Goal: Transaction & Acquisition: Purchase product/service

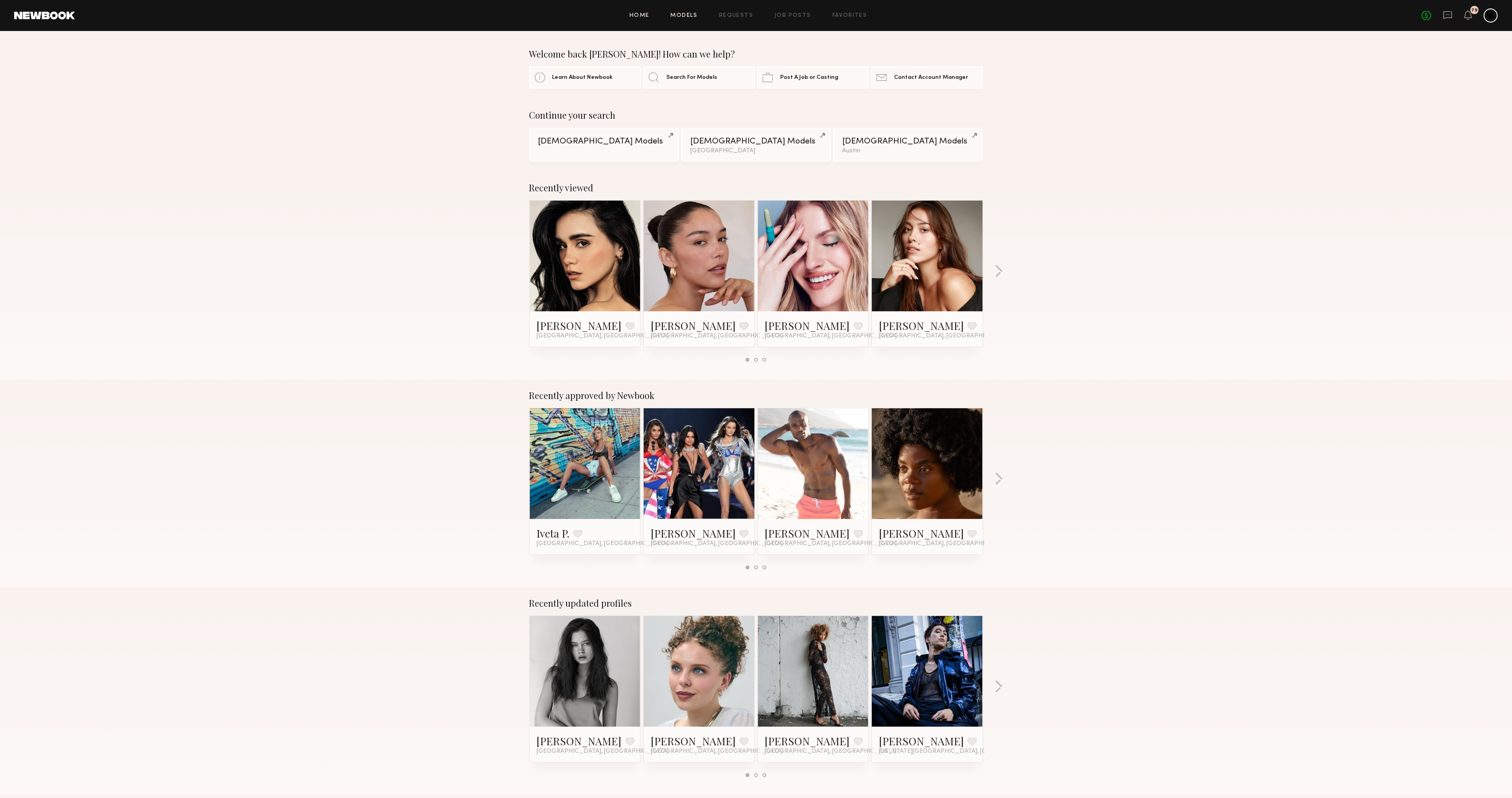
click at [685, 17] on link "Models" at bounding box center [684, 16] width 27 height 6
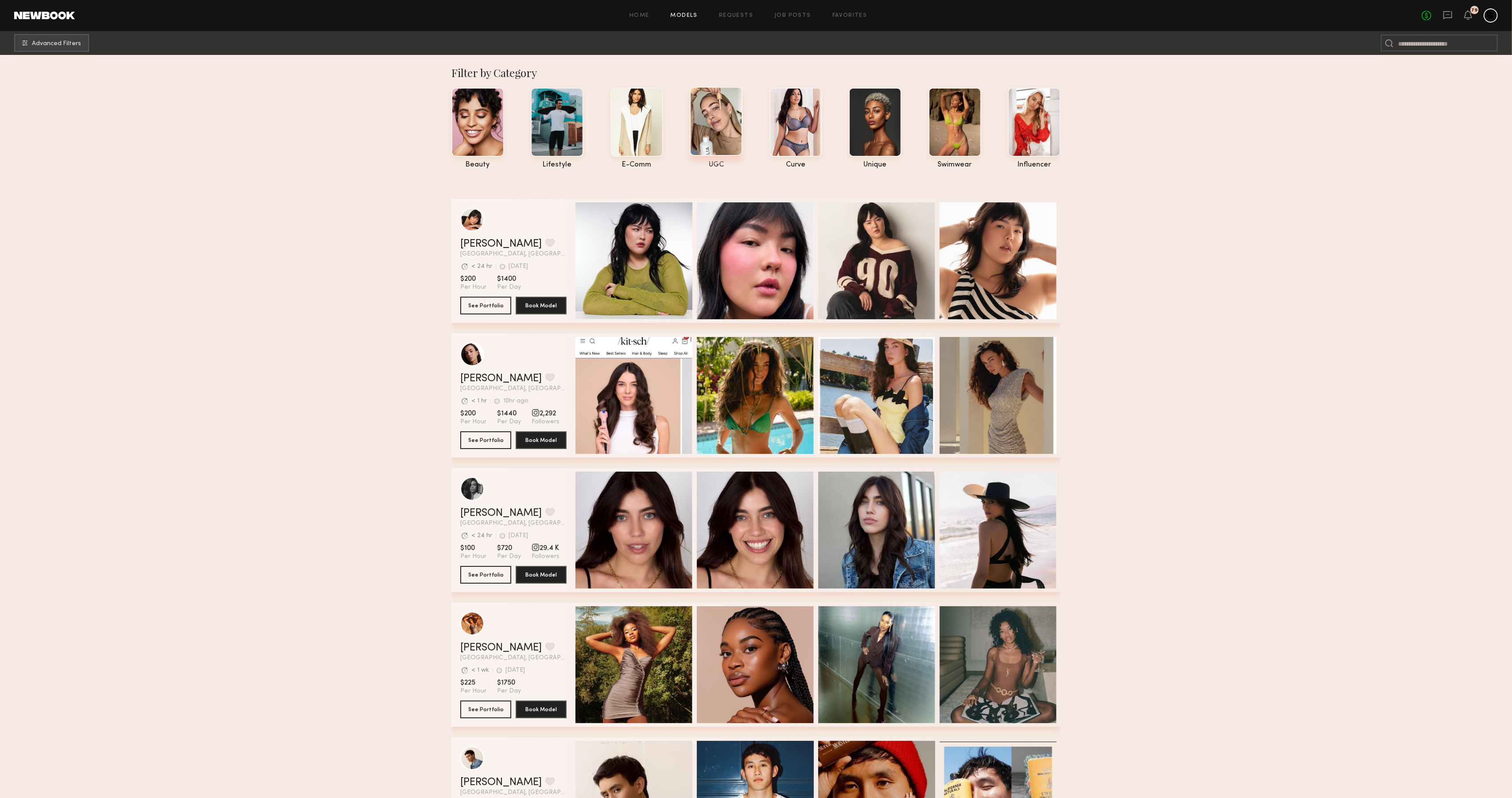
click at [720, 123] on div at bounding box center [716, 121] width 53 height 69
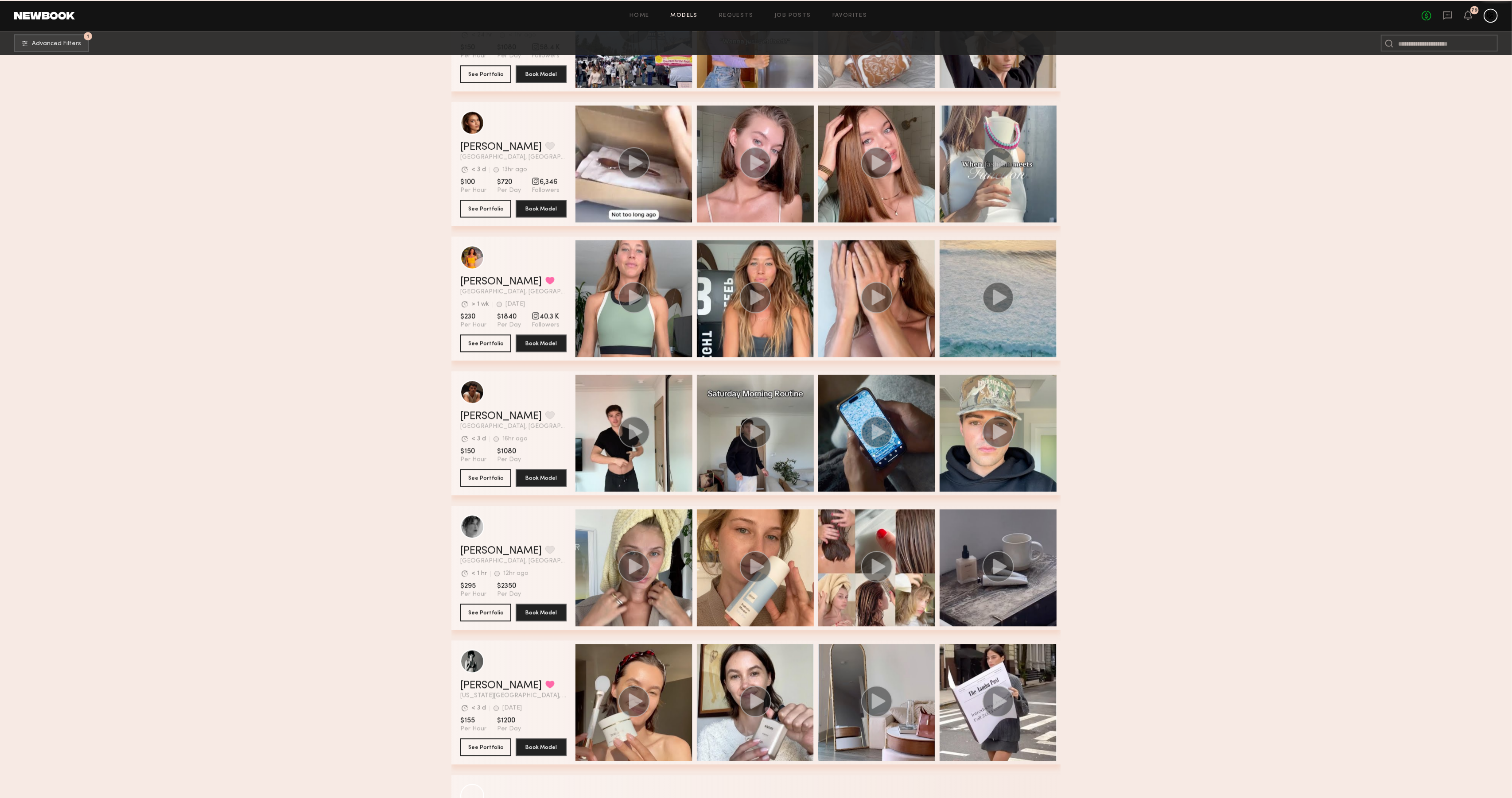
scroll to position [2709, 0]
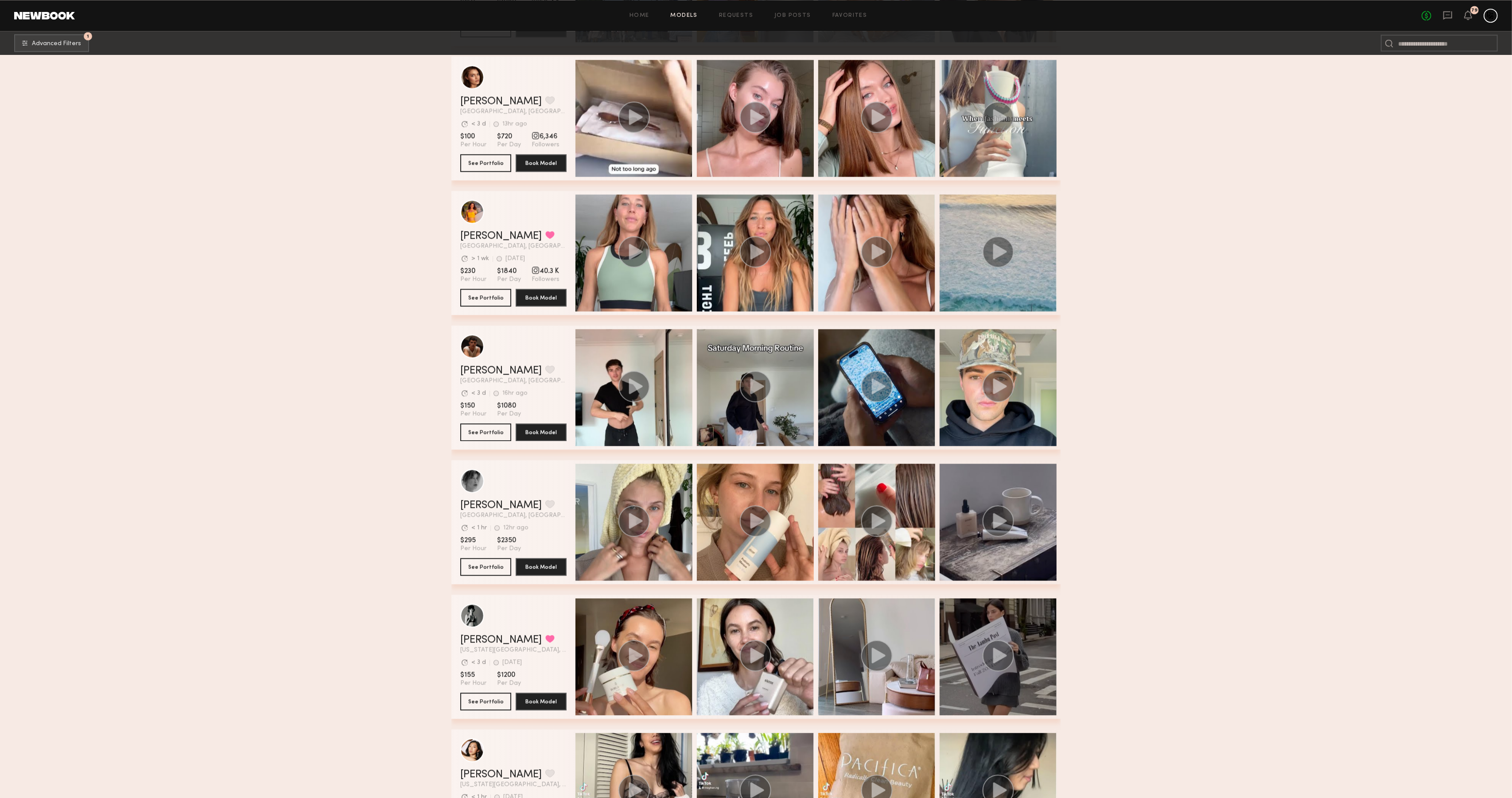
click at [1020, 674] on div "grid" at bounding box center [998, 657] width 117 height 117
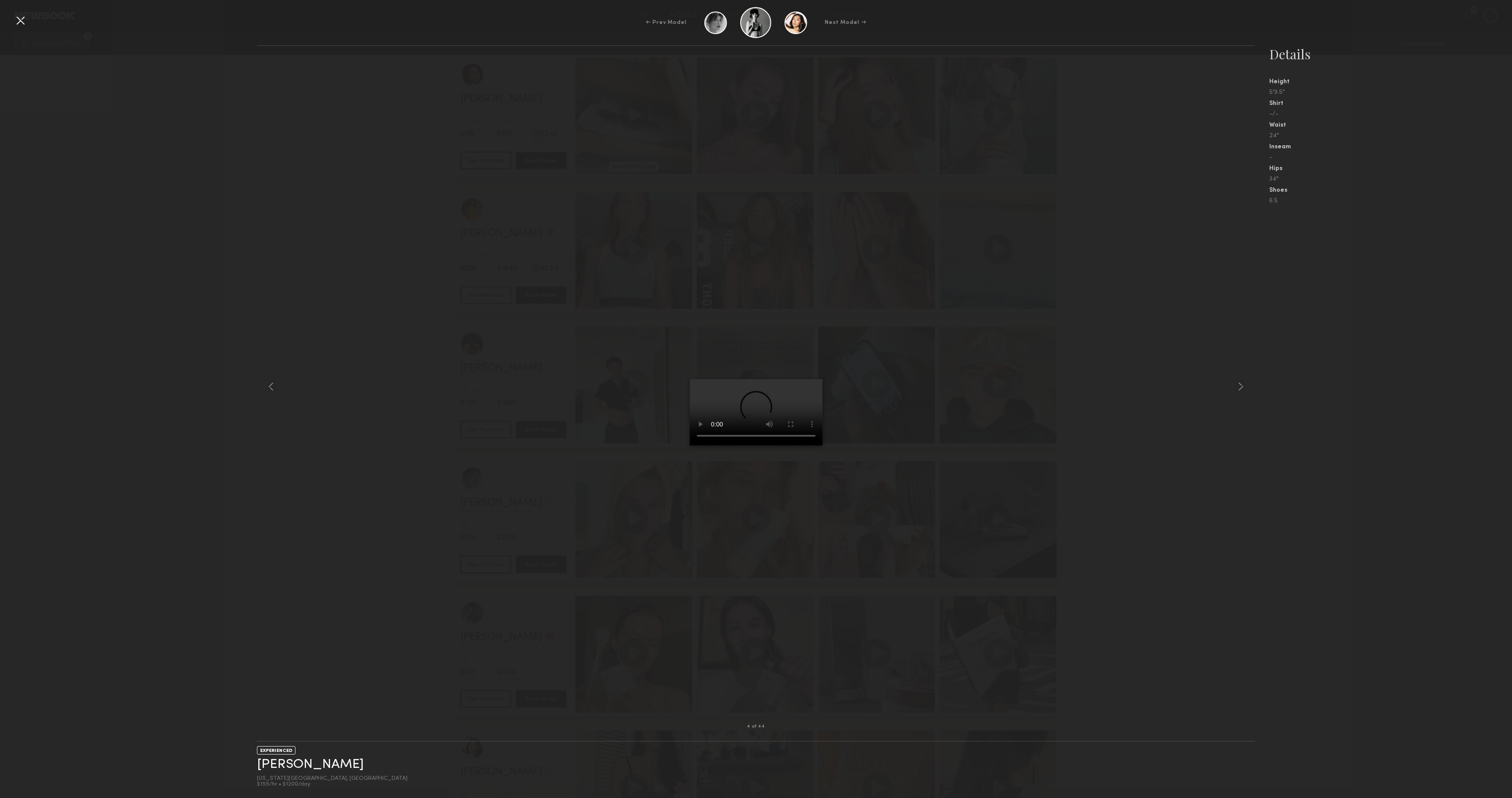
scroll to position [2713, 0]
click at [22, 23] on div at bounding box center [20, 20] width 14 height 14
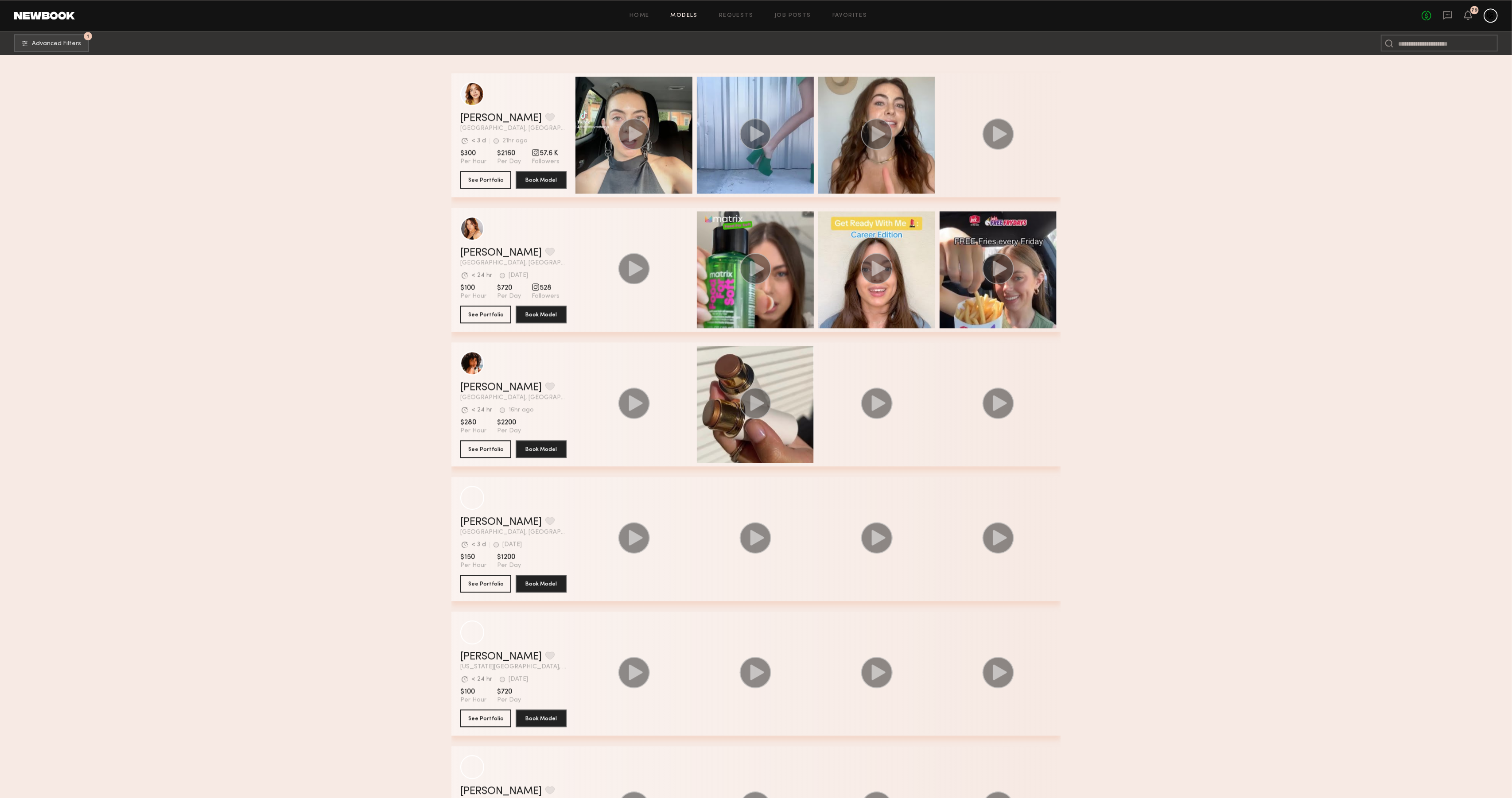
scroll to position [7675, 0]
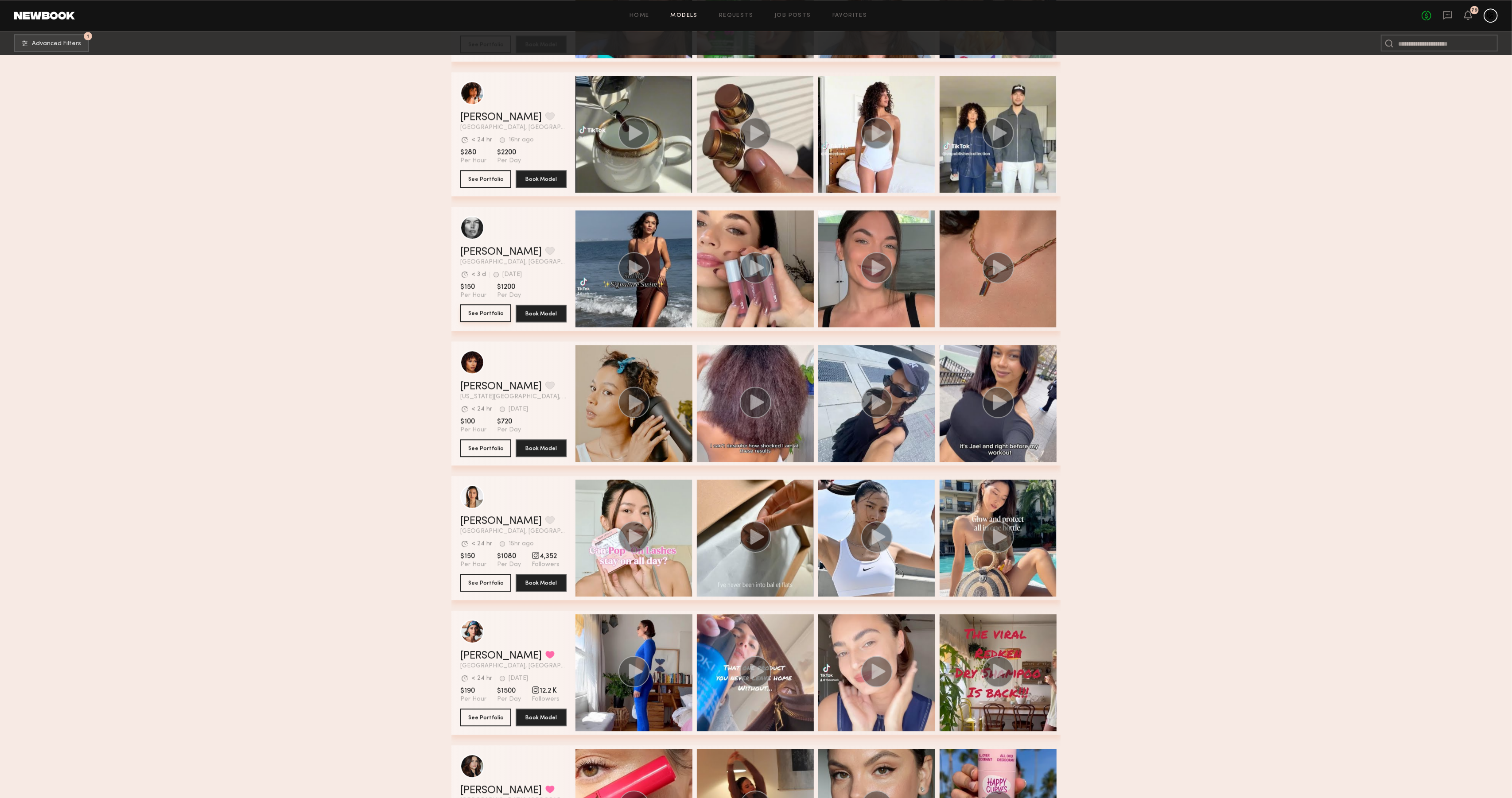
click at [482, 313] on button "See Portfolio" at bounding box center [486, 314] width 51 height 18
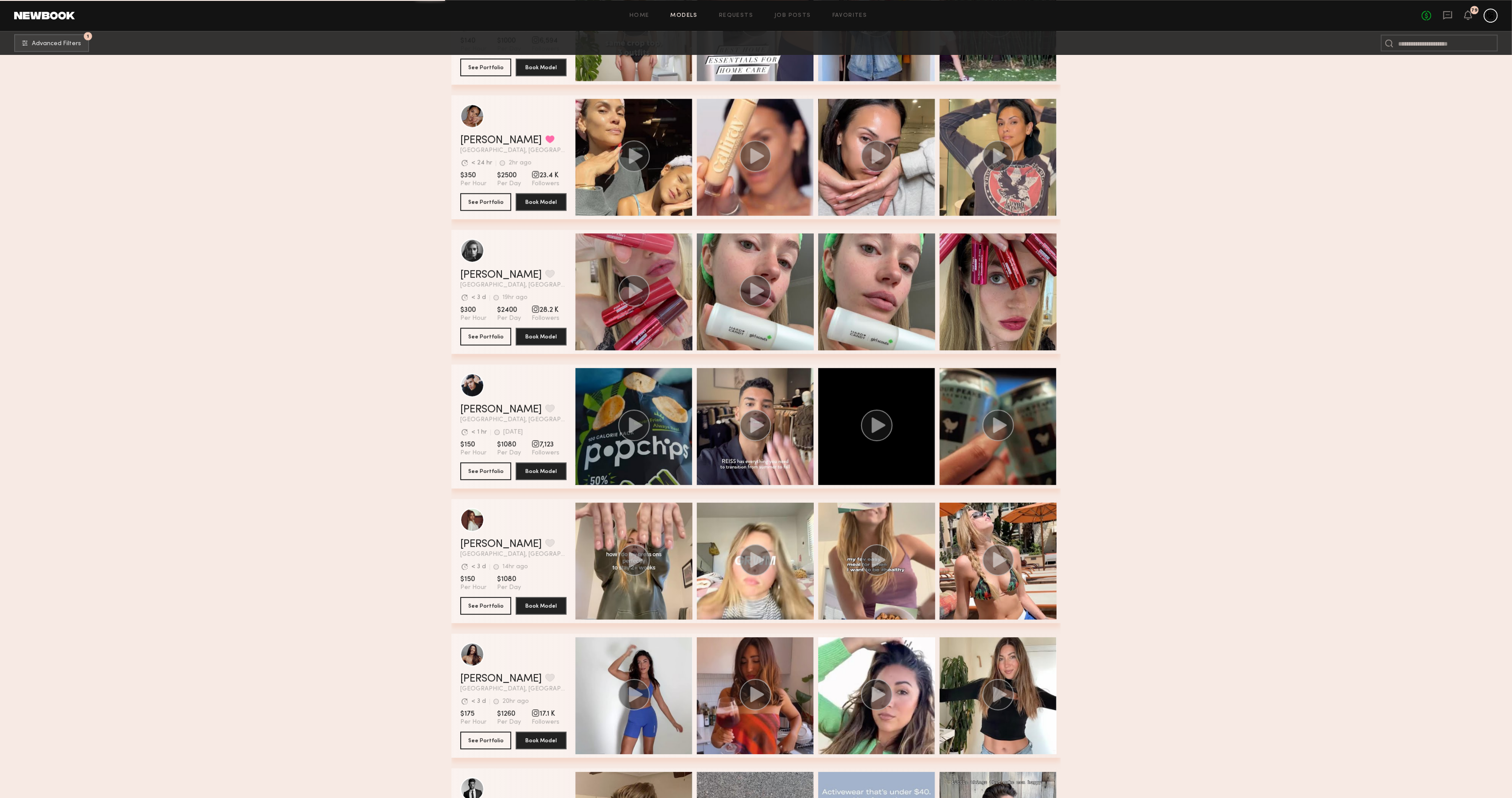
scroll to position [17082, 0]
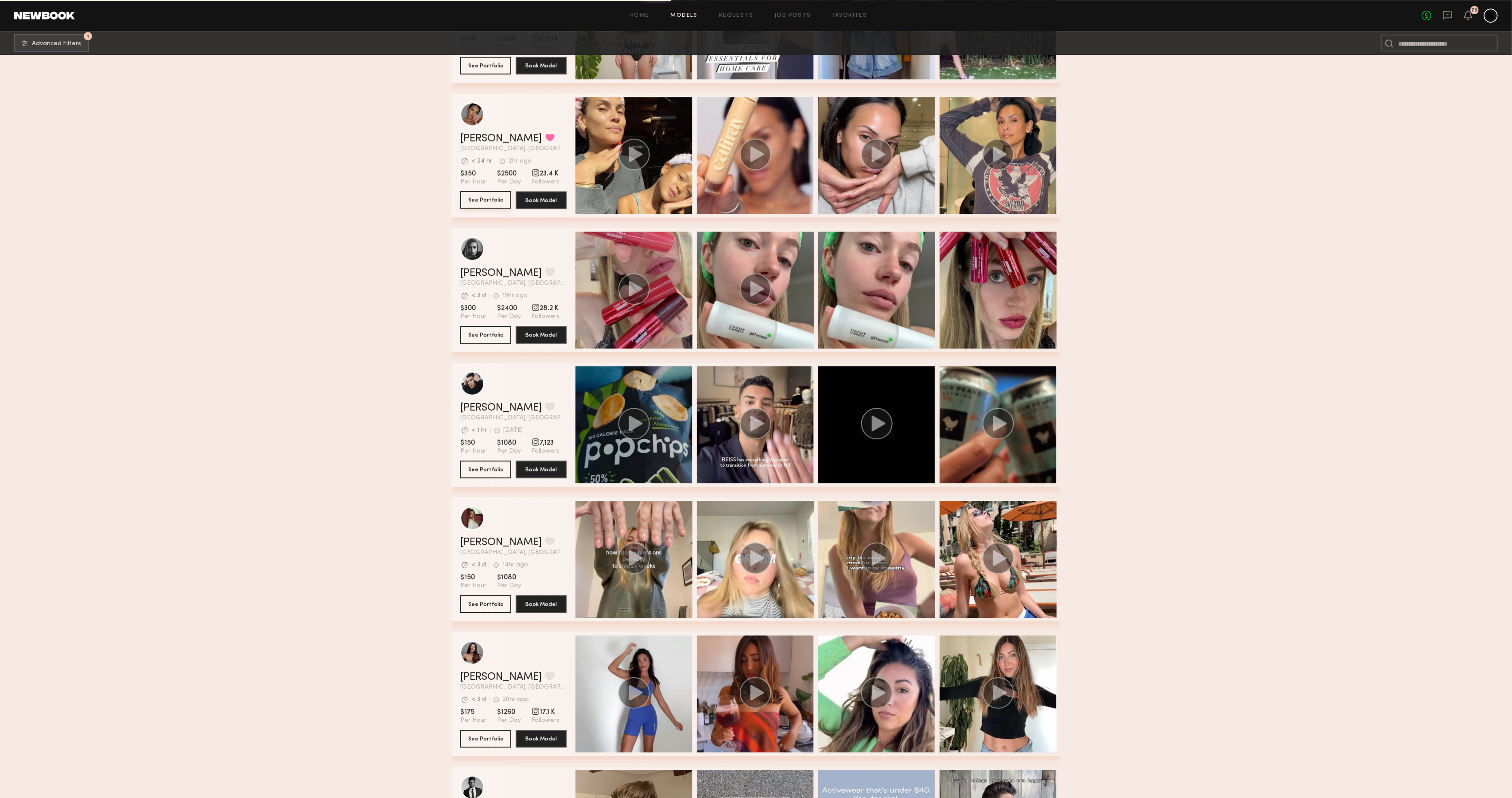
scroll to position [17082, 0]
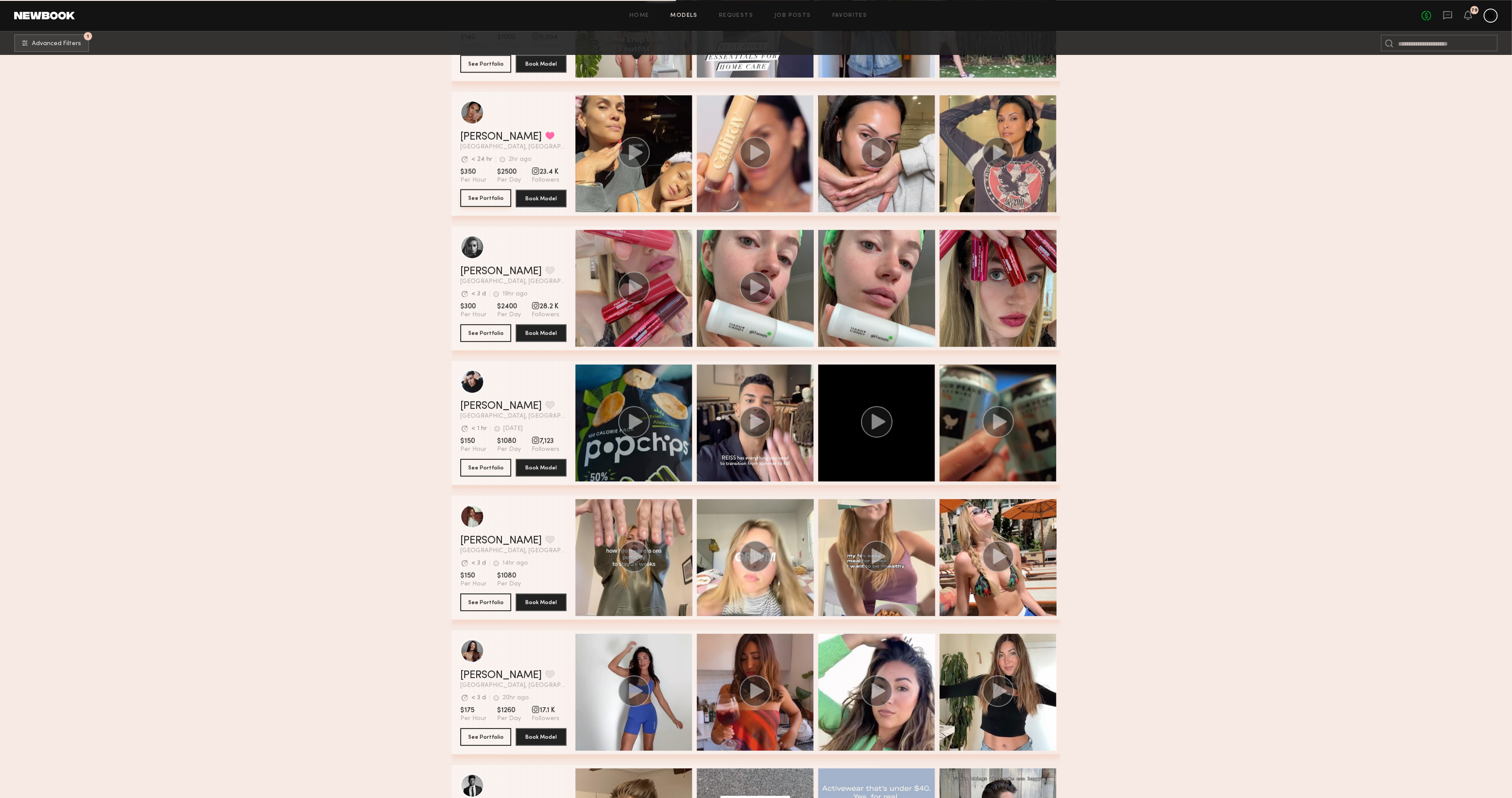
click at [474, 198] on button "See Portfolio" at bounding box center [486, 198] width 51 height 18
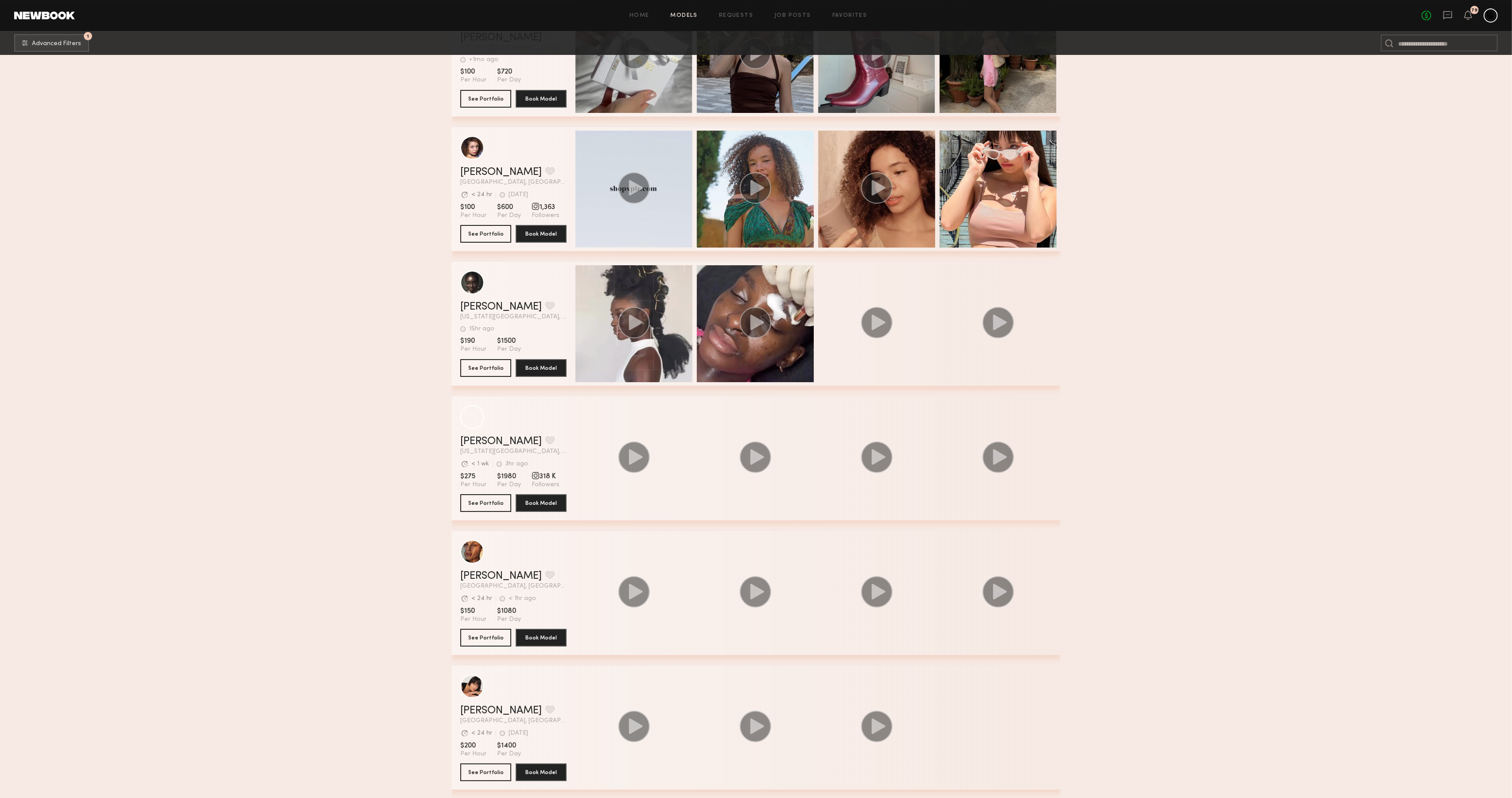
scroll to position [22578, 0]
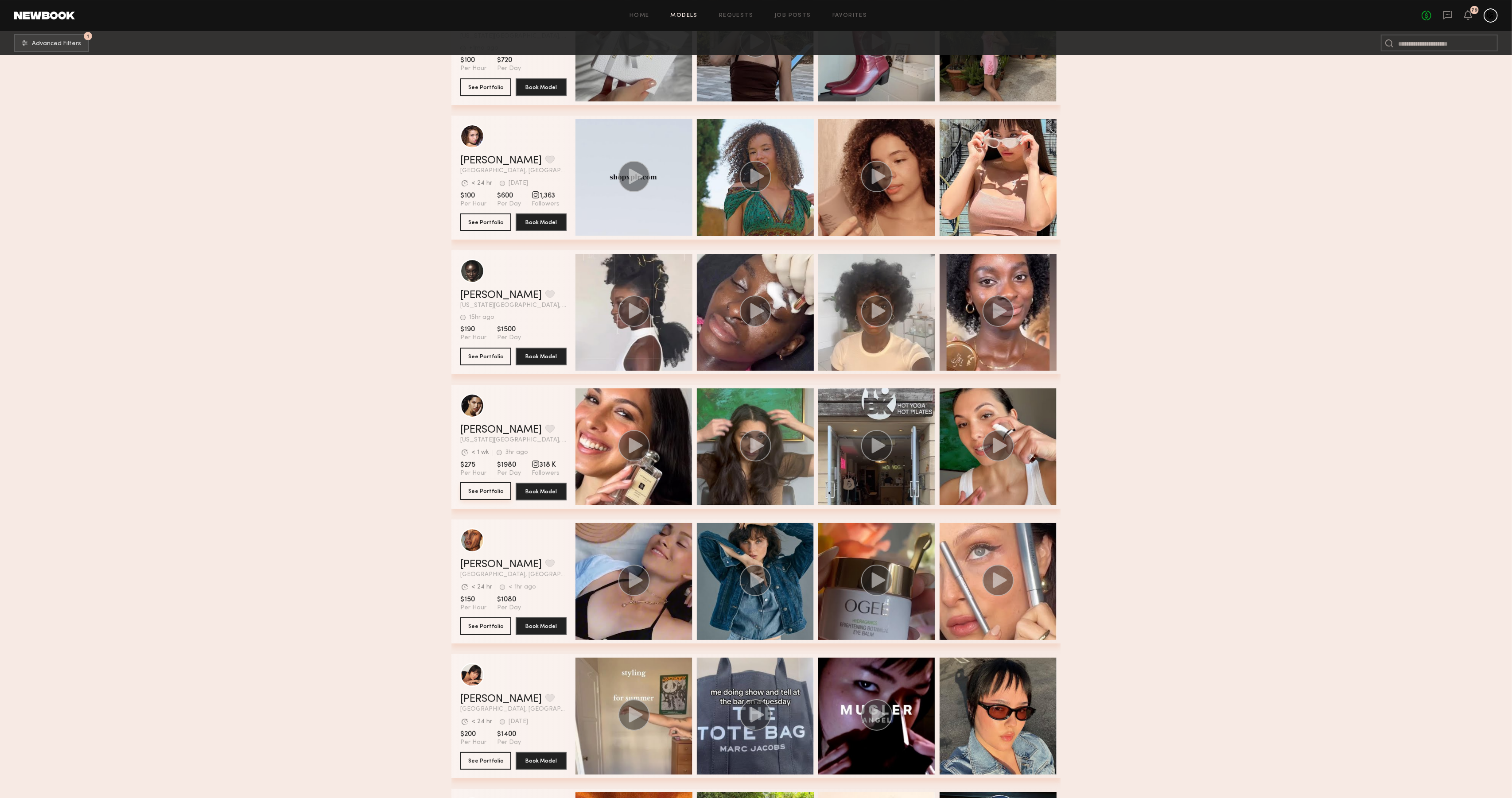
click at [479, 489] on button "See Portfolio" at bounding box center [486, 492] width 51 height 18
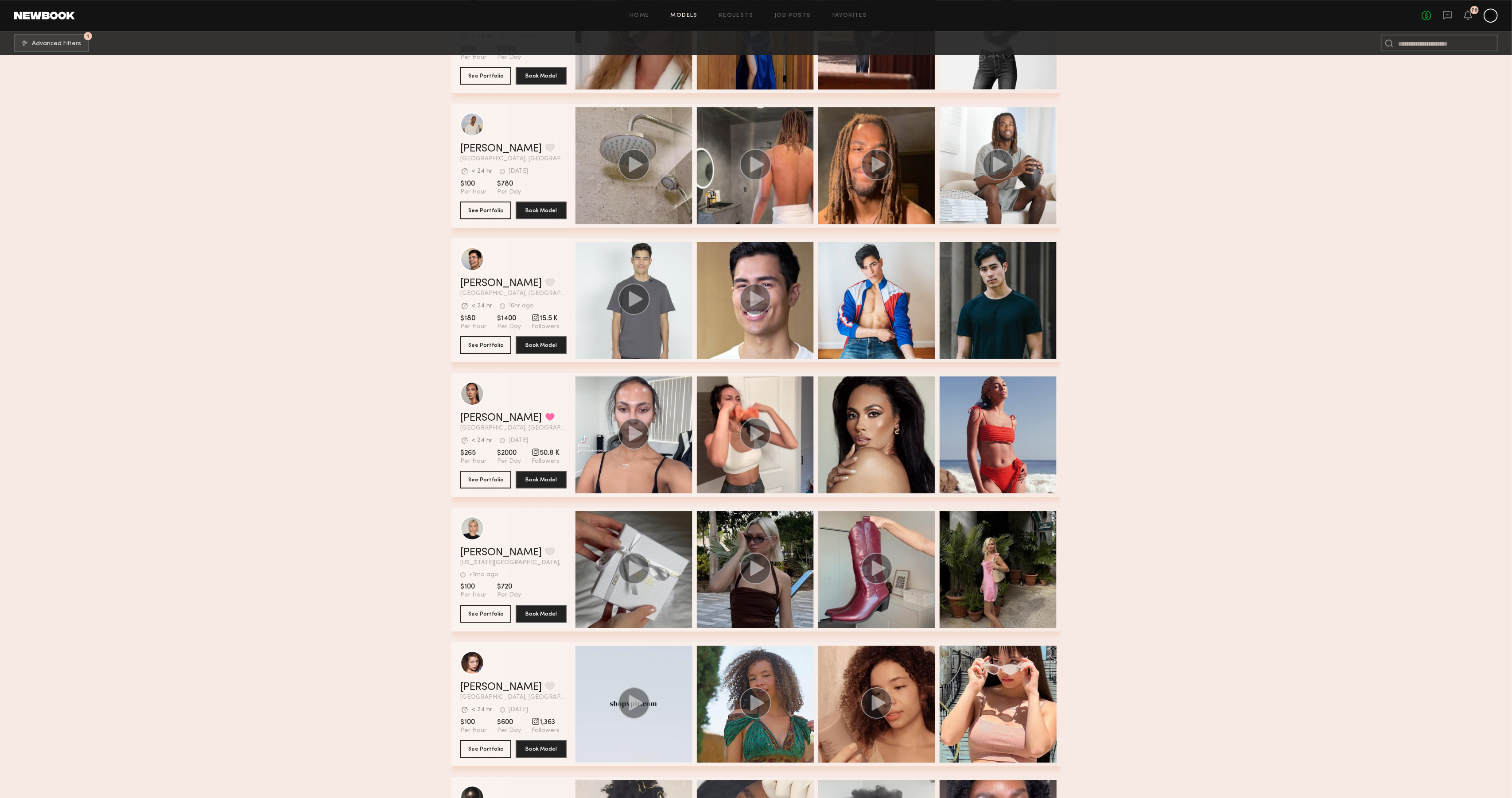
scroll to position [22586, 0]
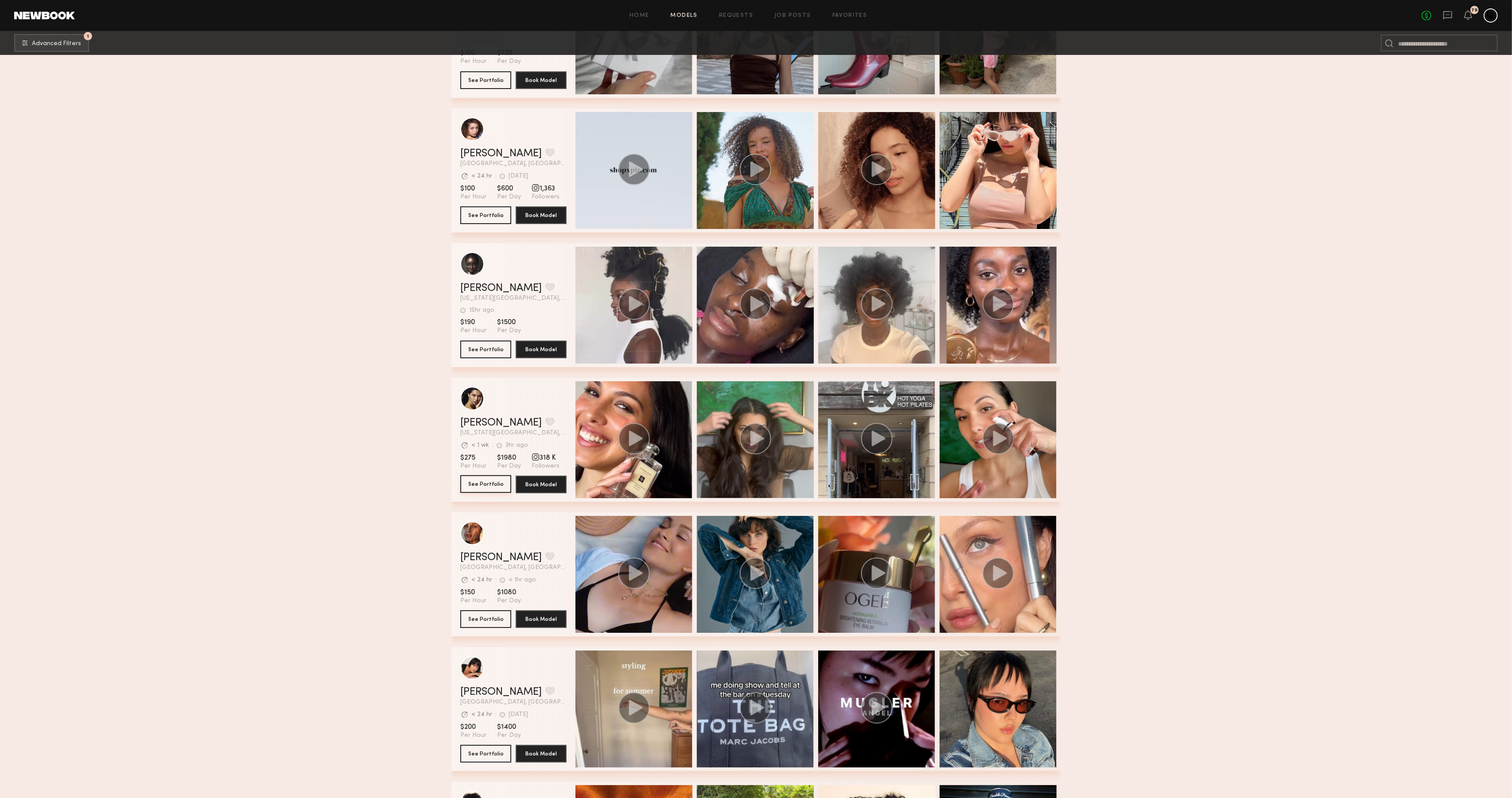
click at [495, 480] on button "See Portfolio" at bounding box center [486, 484] width 51 height 18
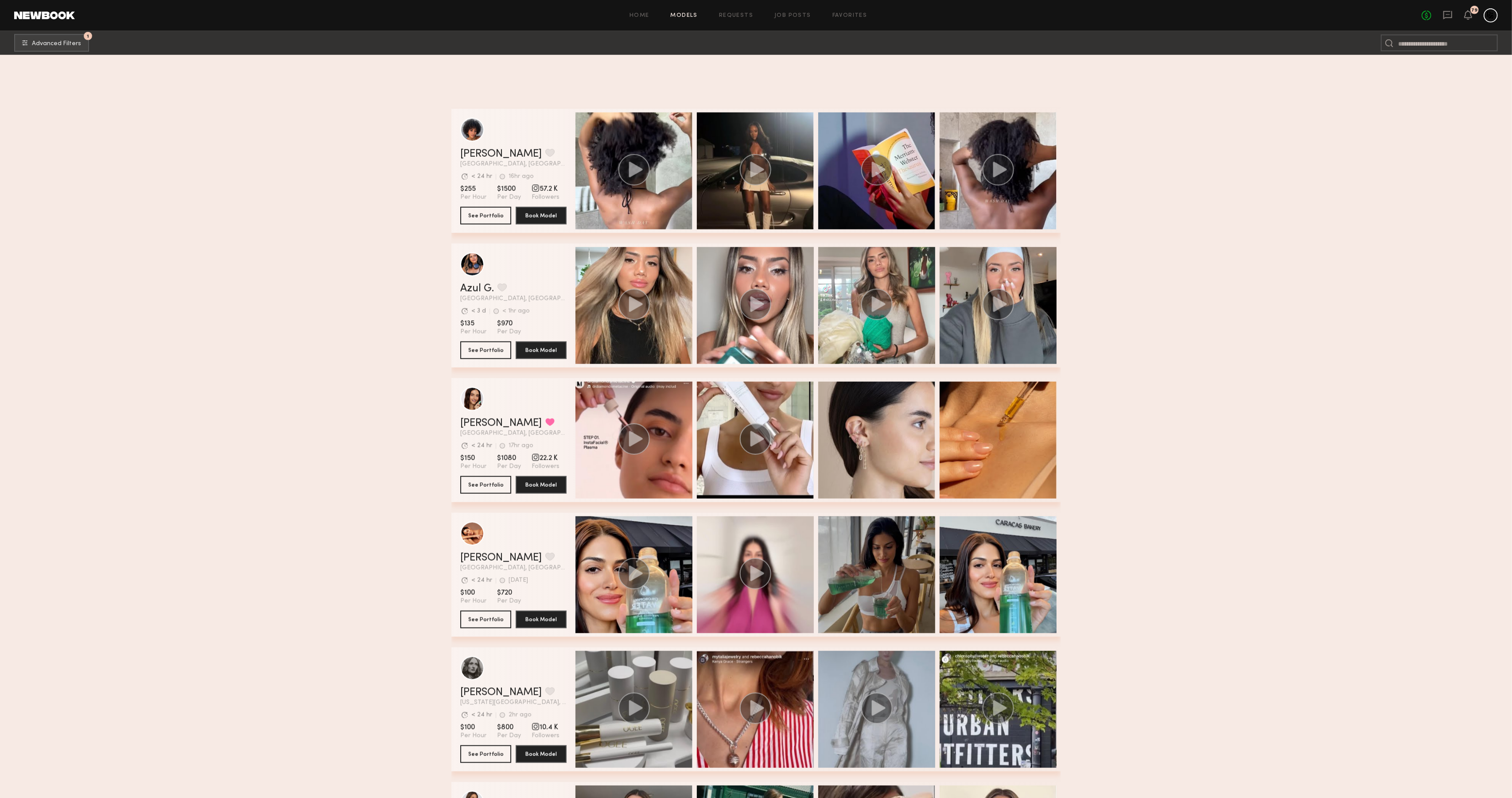
scroll to position [24357, 0]
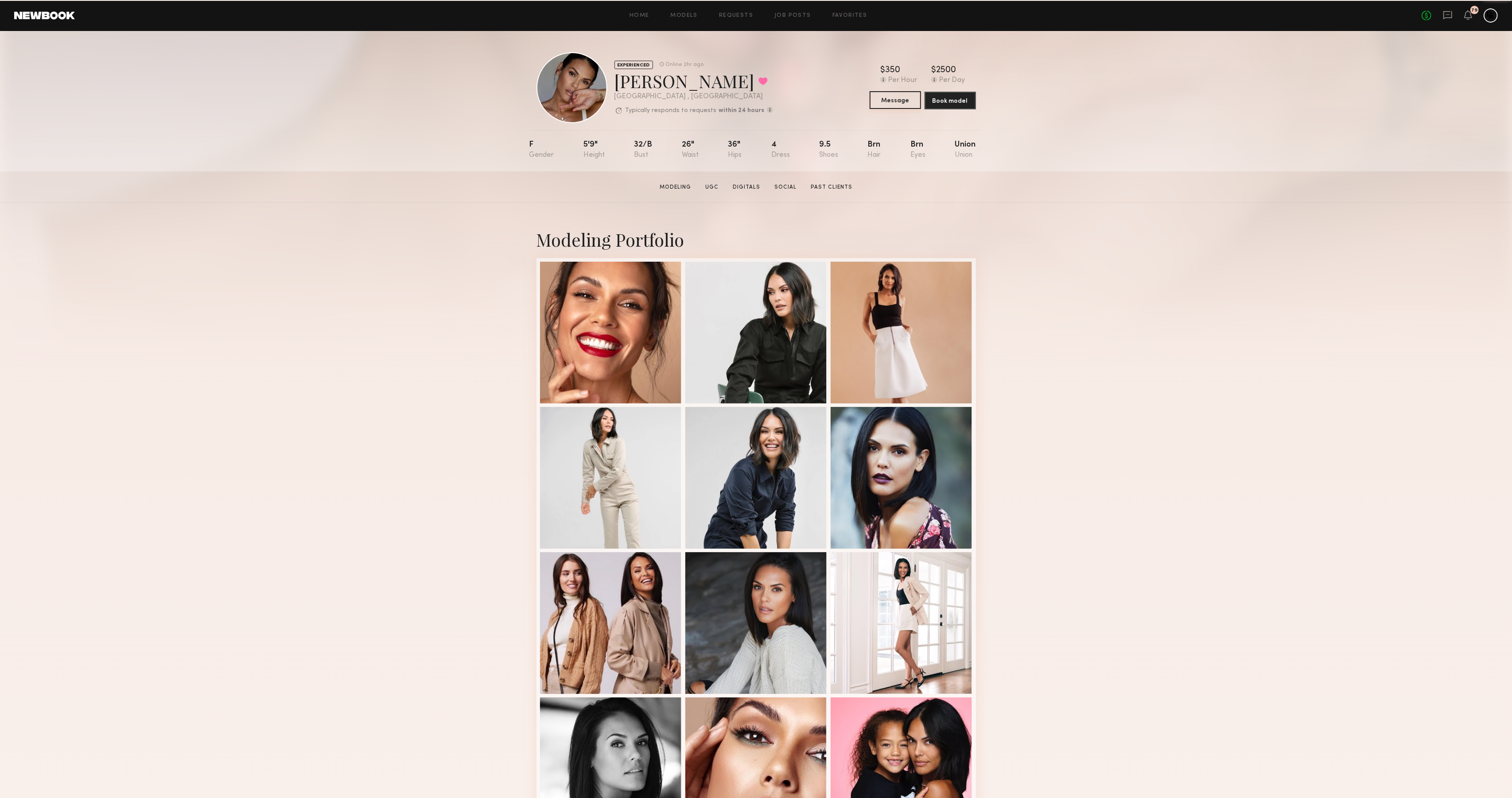
click at [901, 109] on common-button "Message" at bounding box center [895, 101] width 52 height 18
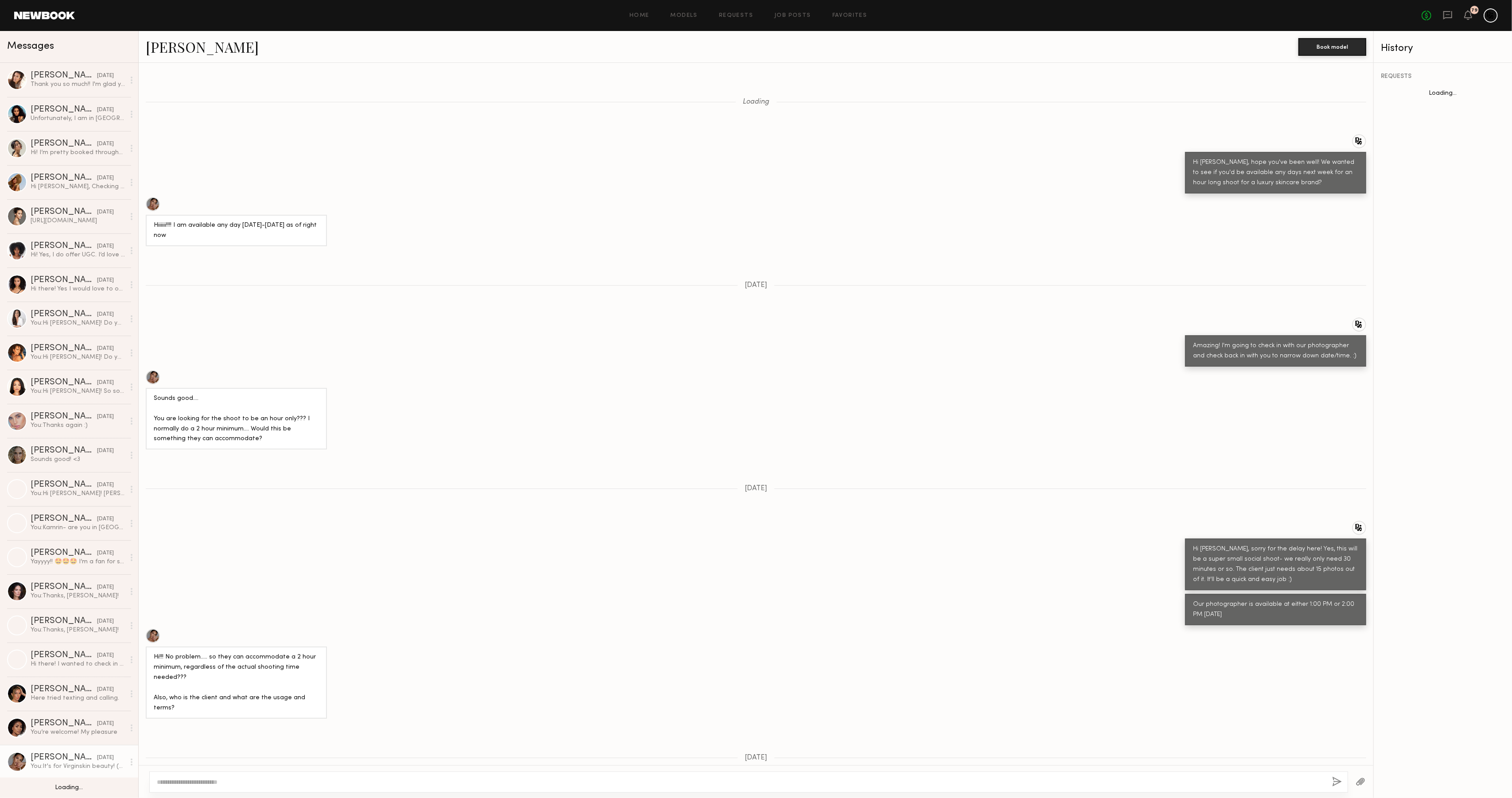
scroll to position [400, 0]
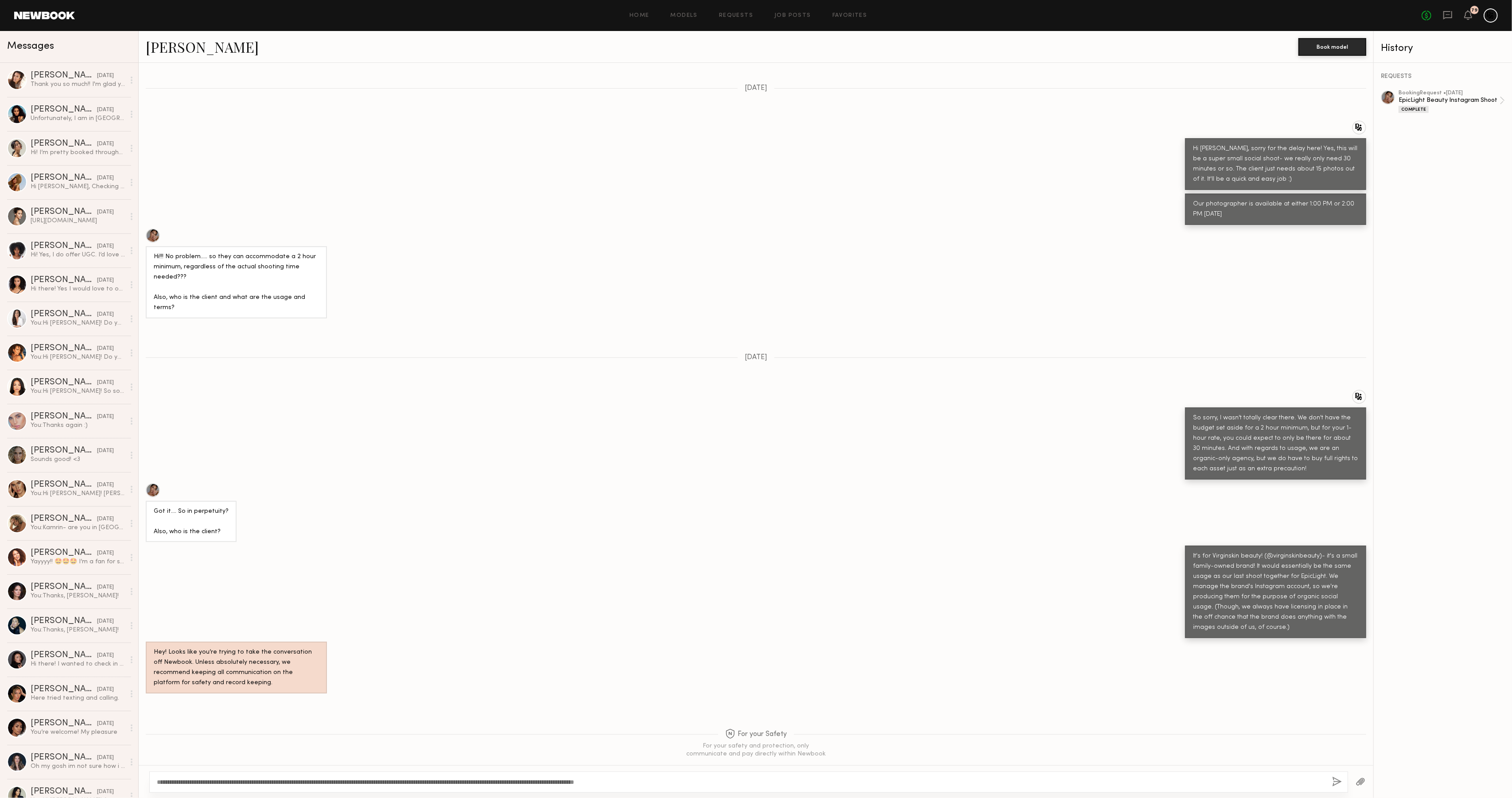
type textarea "**********"
click at [1334, 782] on button "button" at bounding box center [1337, 782] width 10 height 11
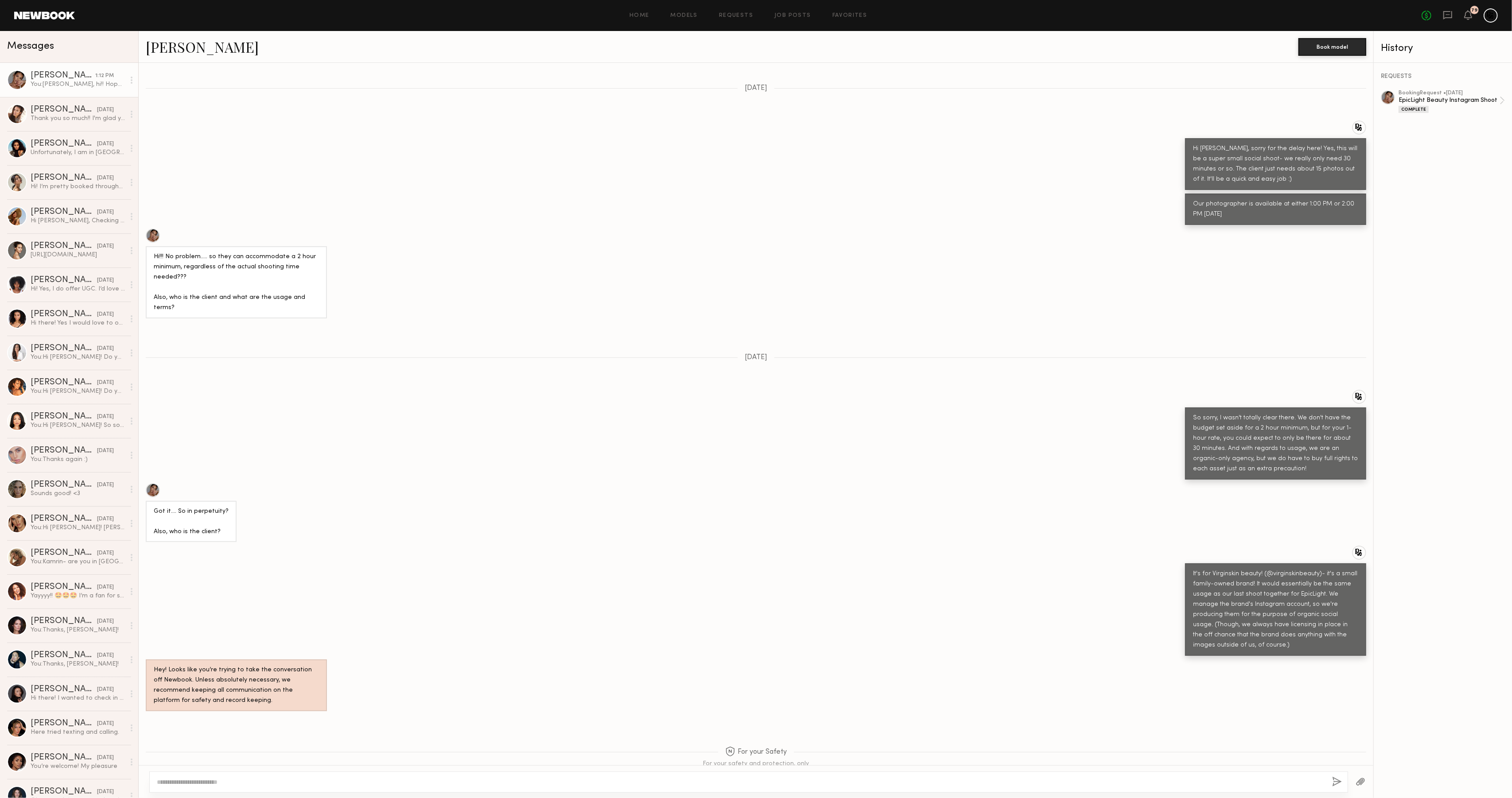
scroll to position [609, 0]
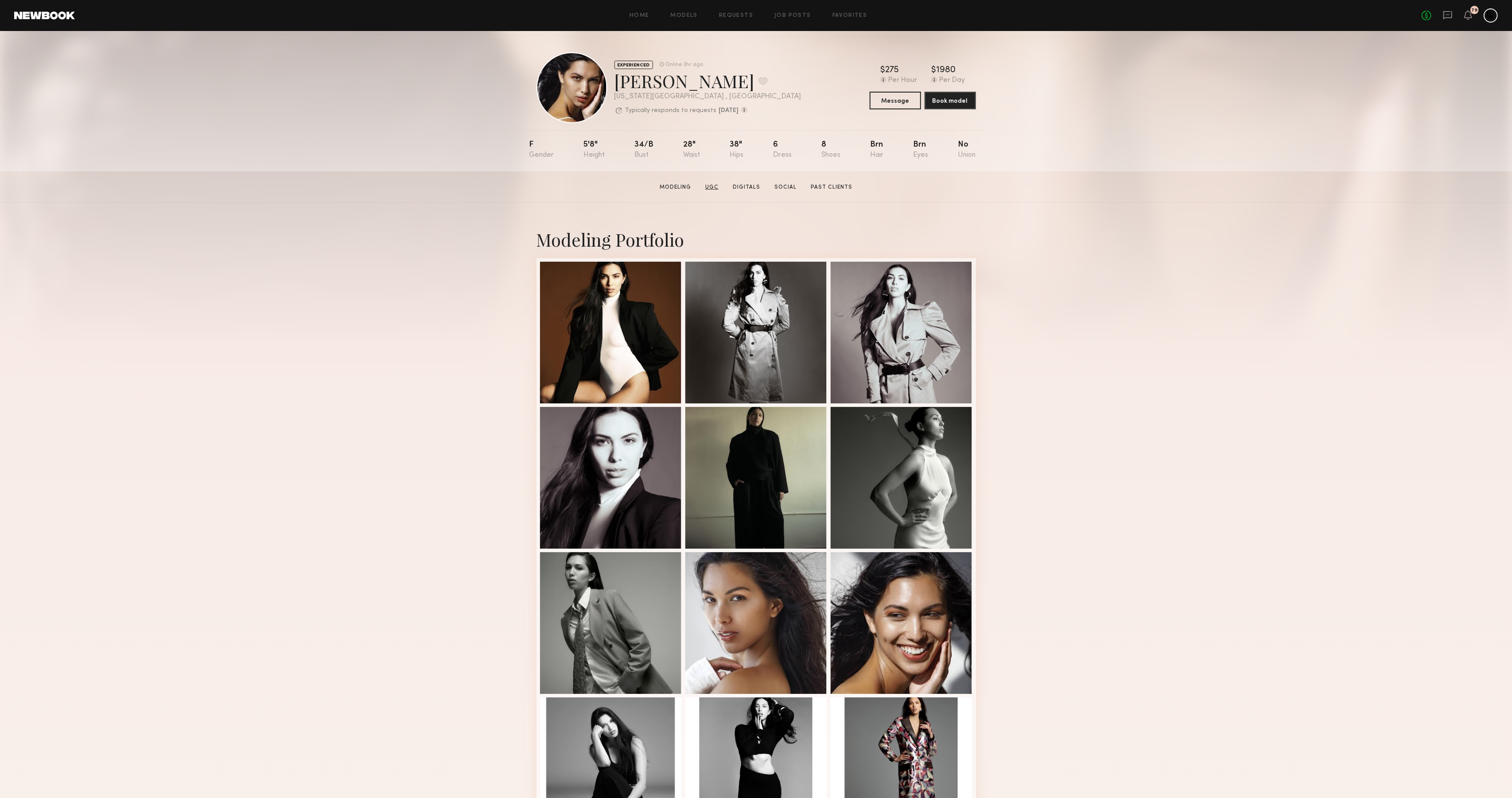
click at [708, 188] on link "UGC" at bounding box center [712, 187] width 20 height 8
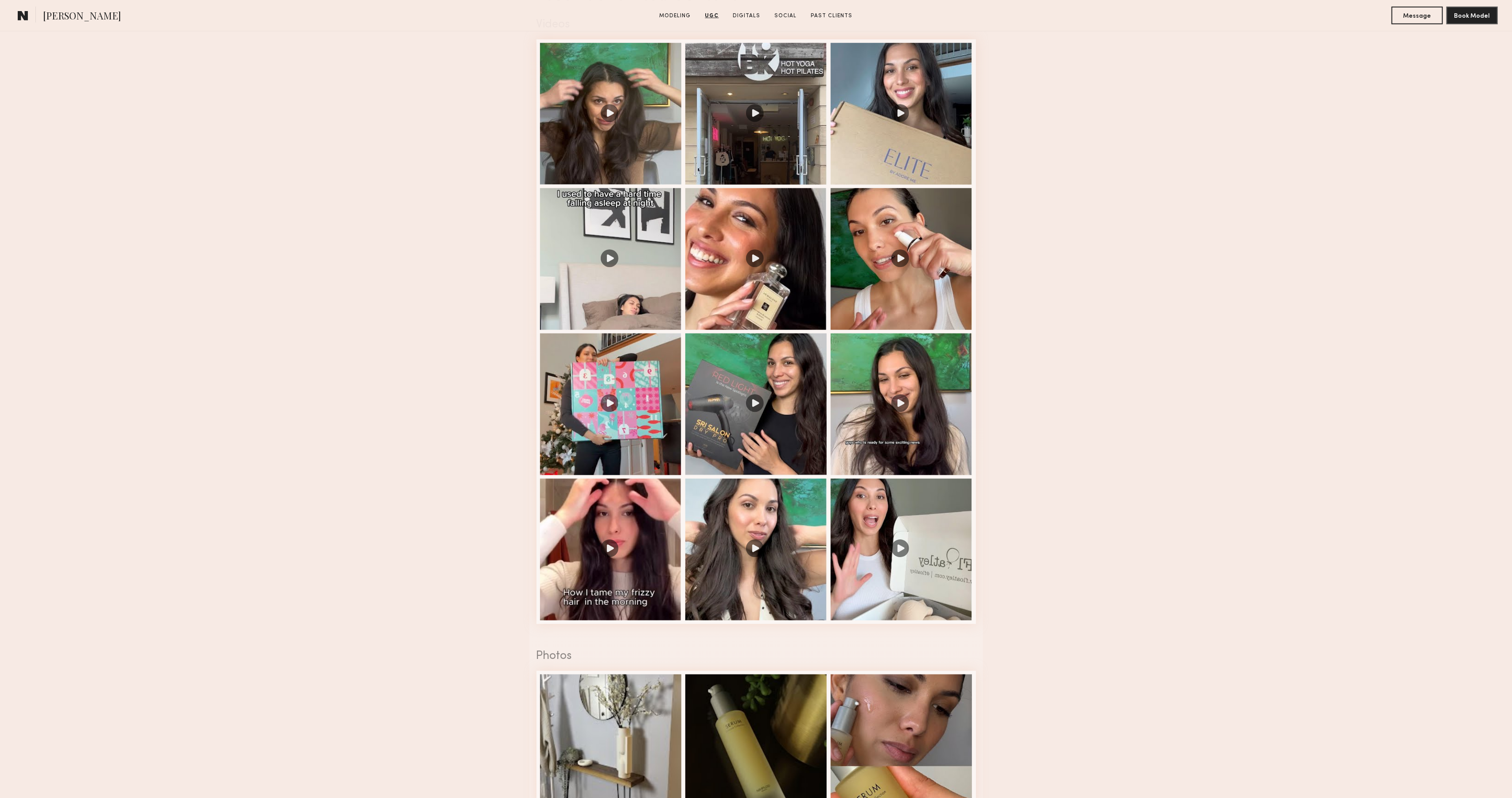
scroll to position [923, 0]
click at [875, 282] on div at bounding box center [901, 257] width 142 height 141
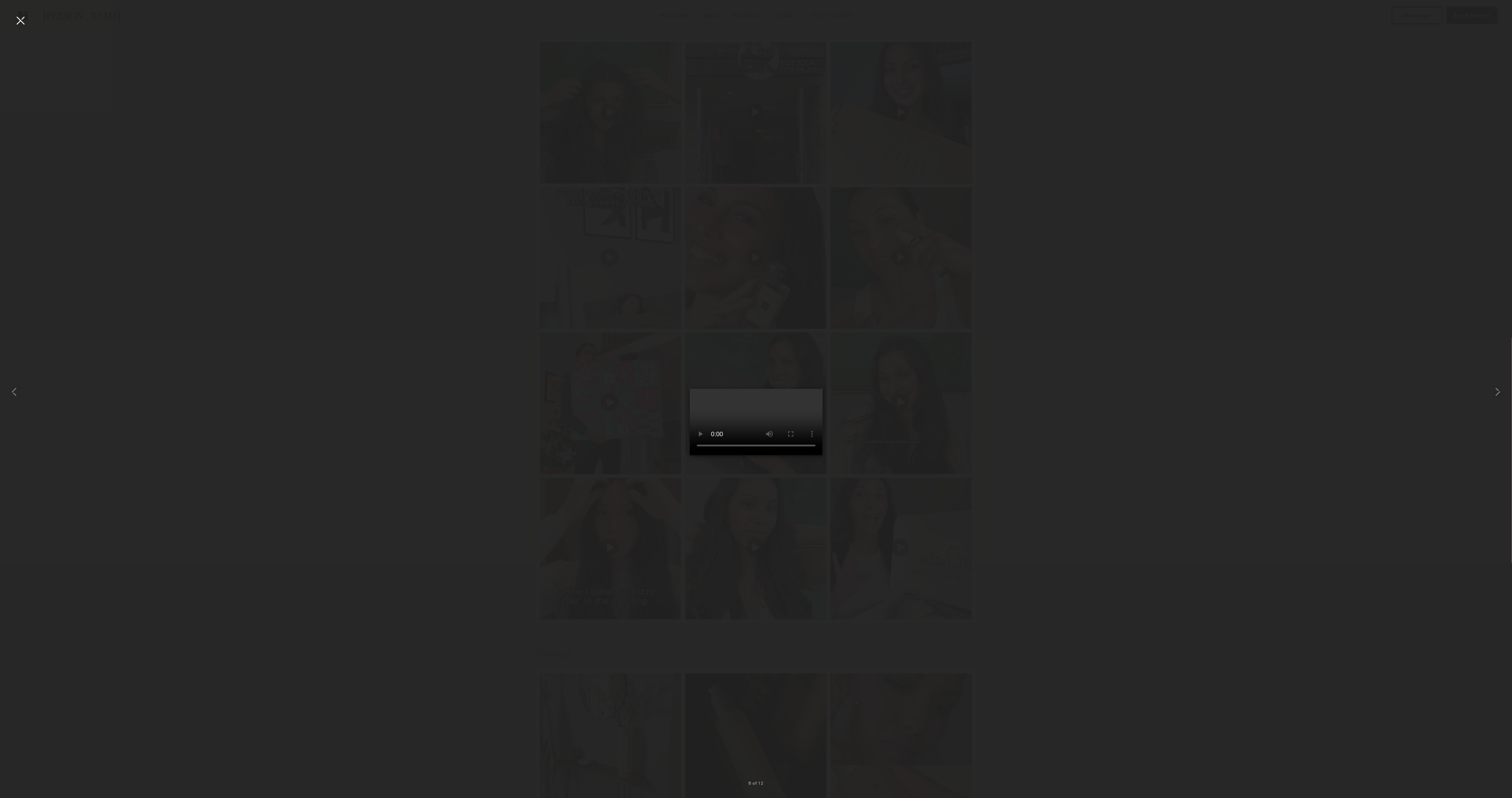
click at [16, 20] on div at bounding box center [20, 20] width 14 height 14
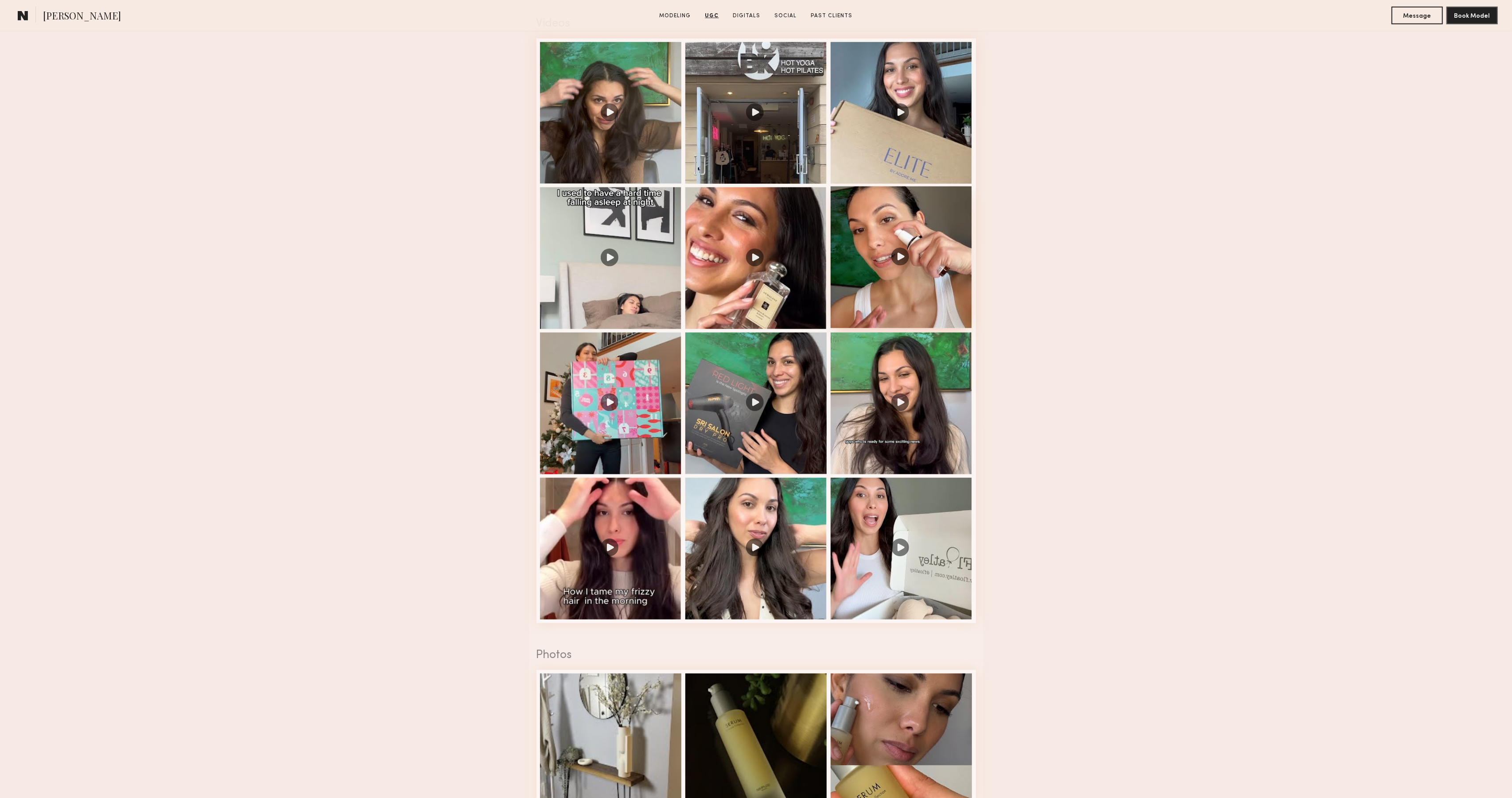
drag, startPoint x: 749, startPoint y: 281, endPoint x: 864, endPoint y: 276, distance: 115.1
click at [749, 281] on div at bounding box center [756, 258] width 142 height 141
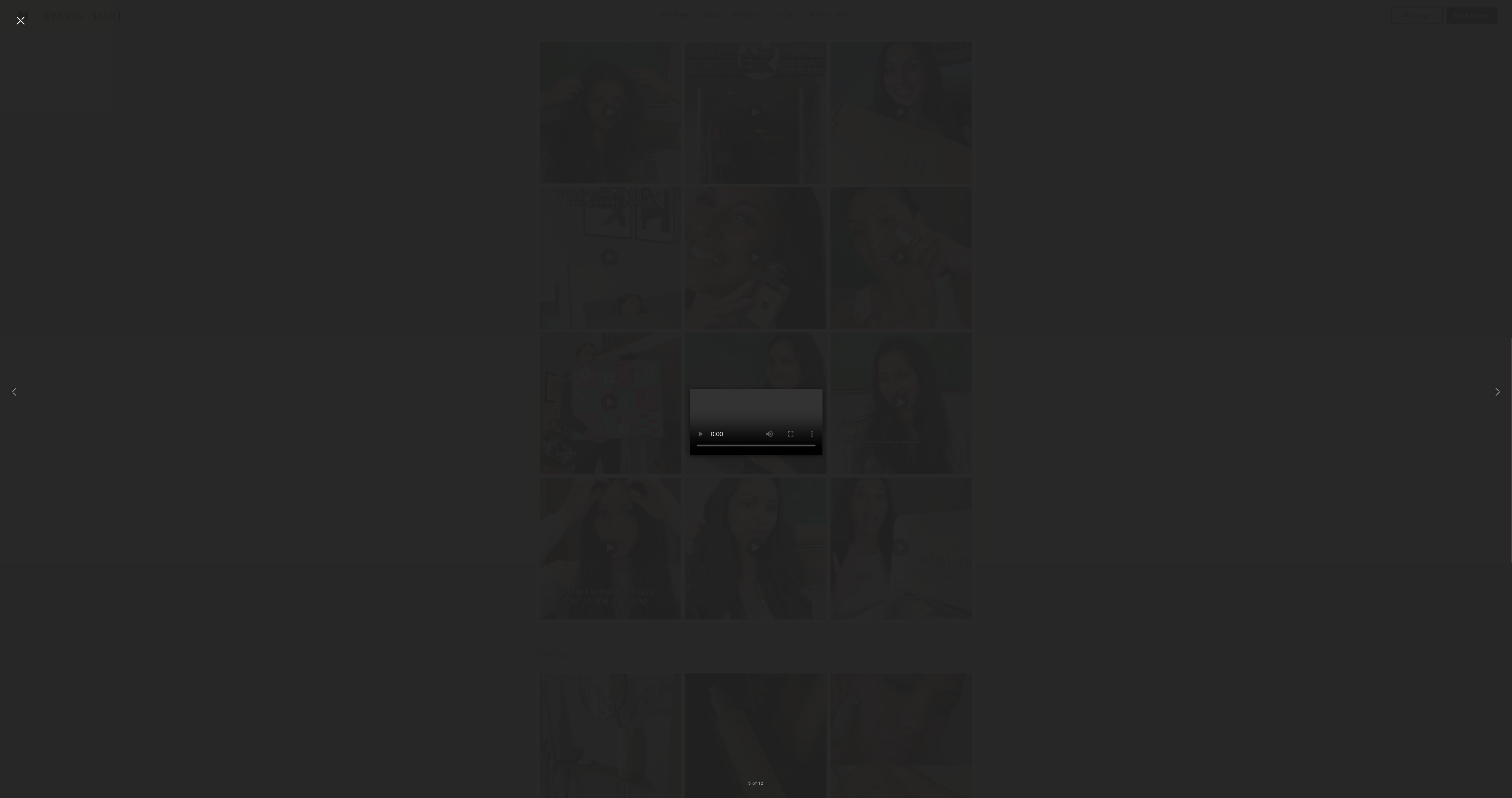
click at [17, 21] on div at bounding box center [20, 20] width 14 height 14
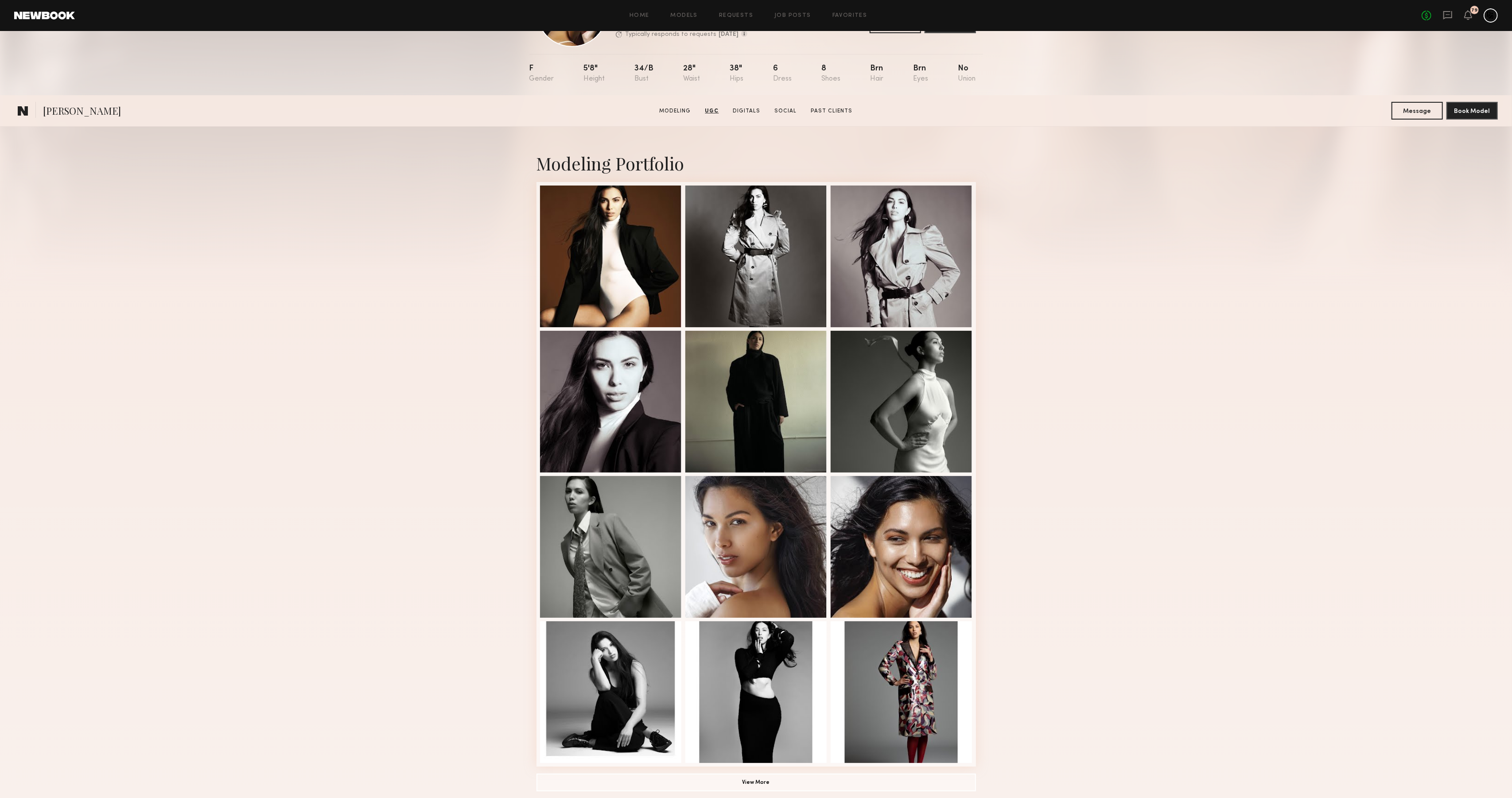
scroll to position [0, 0]
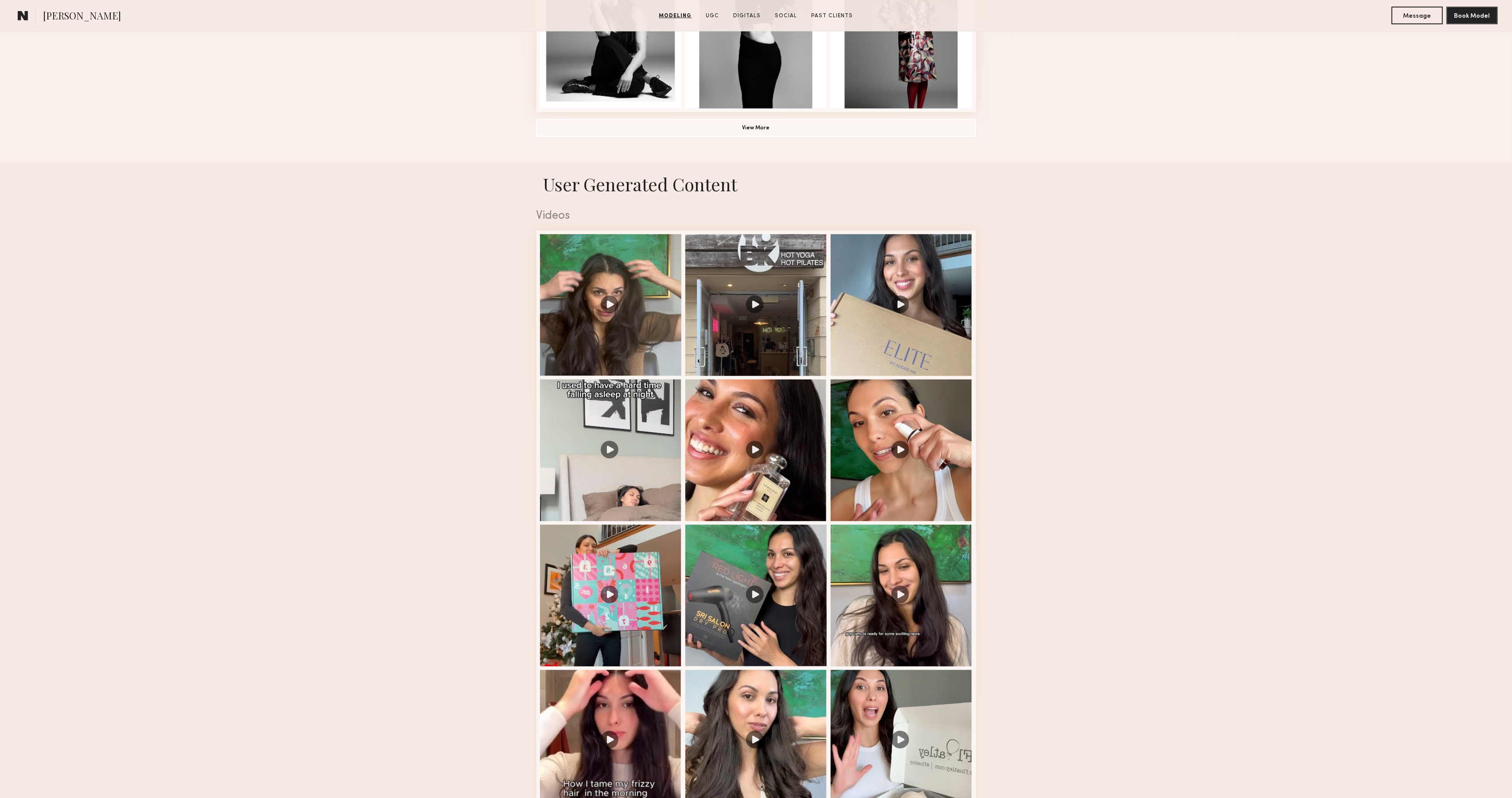
scroll to position [734, 0]
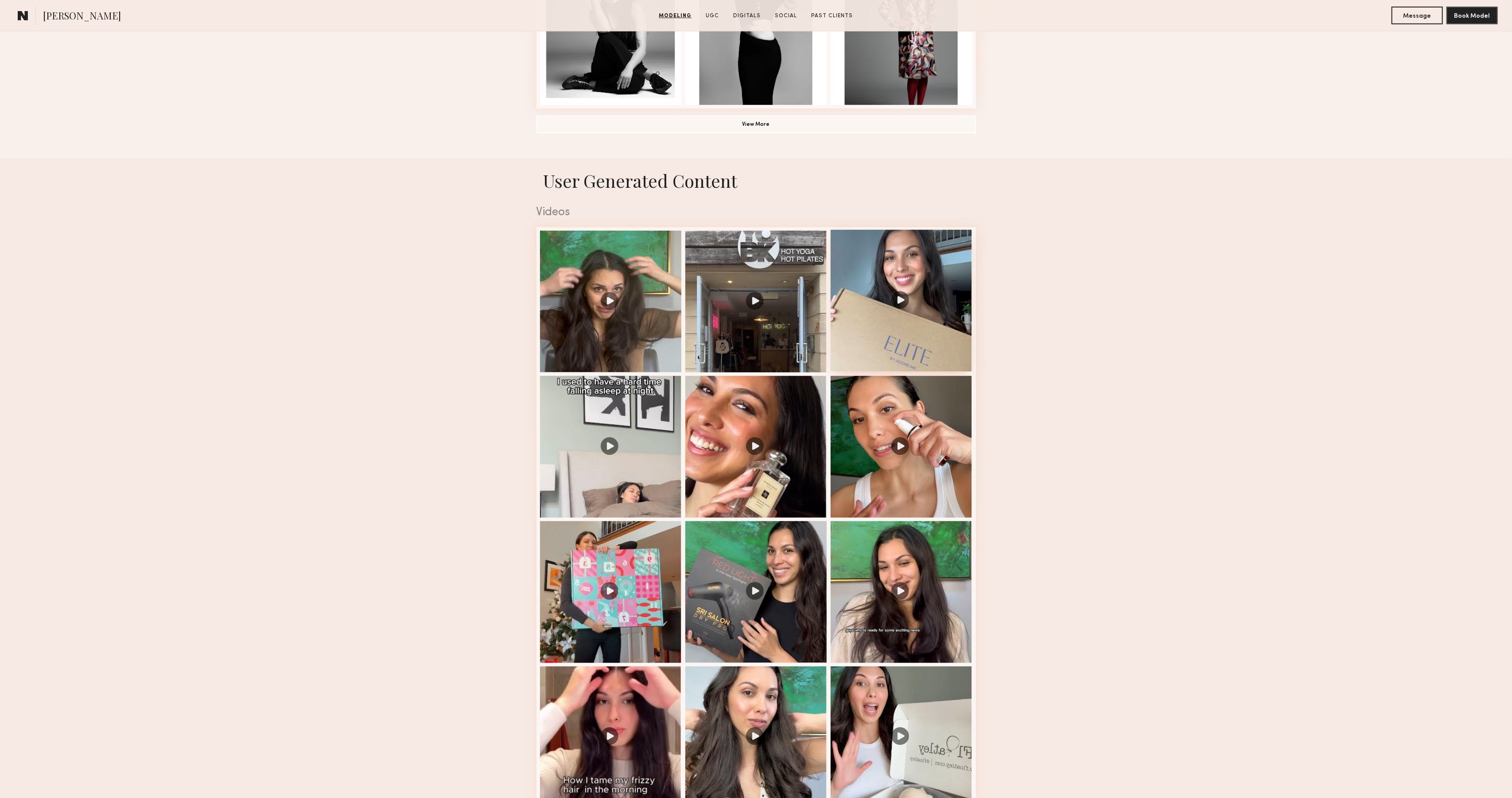
click at [917, 314] on div at bounding box center [901, 300] width 142 height 141
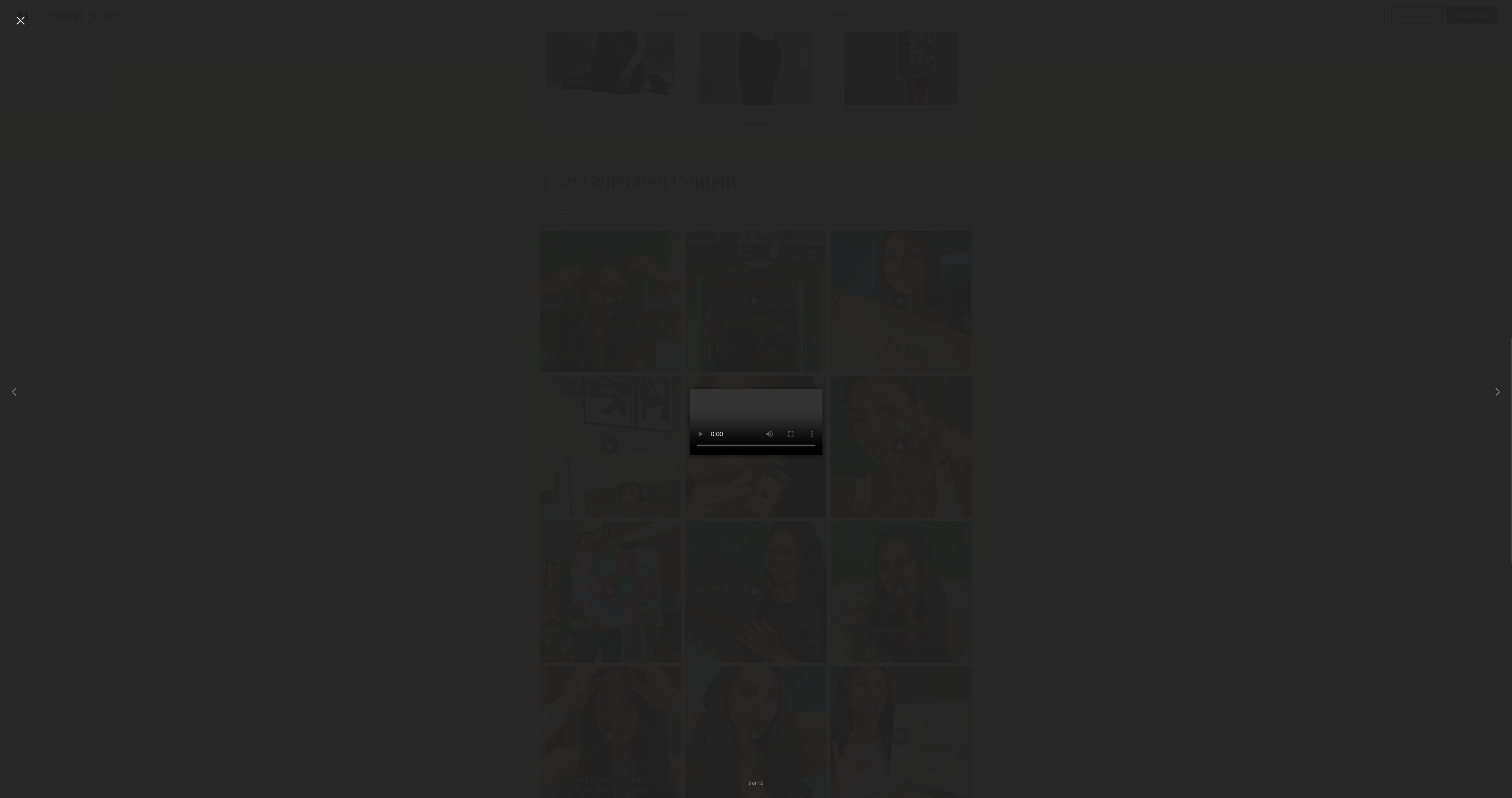
drag, startPoint x: 18, startPoint y: 21, endPoint x: 60, endPoint y: 19, distance: 42.0
click at [18, 21] on div at bounding box center [20, 20] width 14 height 14
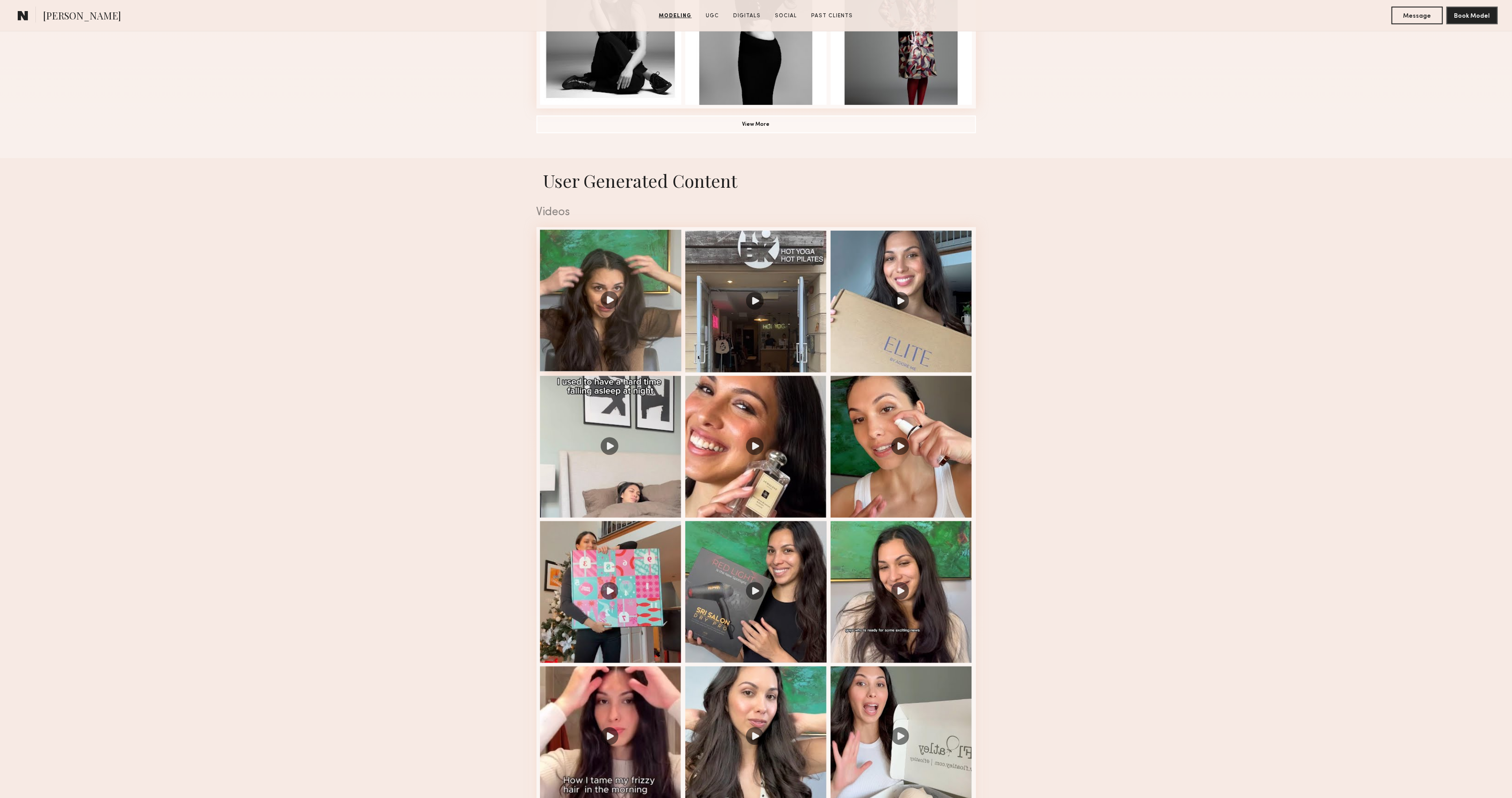
click at [618, 344] on div at bounding box center [611, 300] width 142 height 141
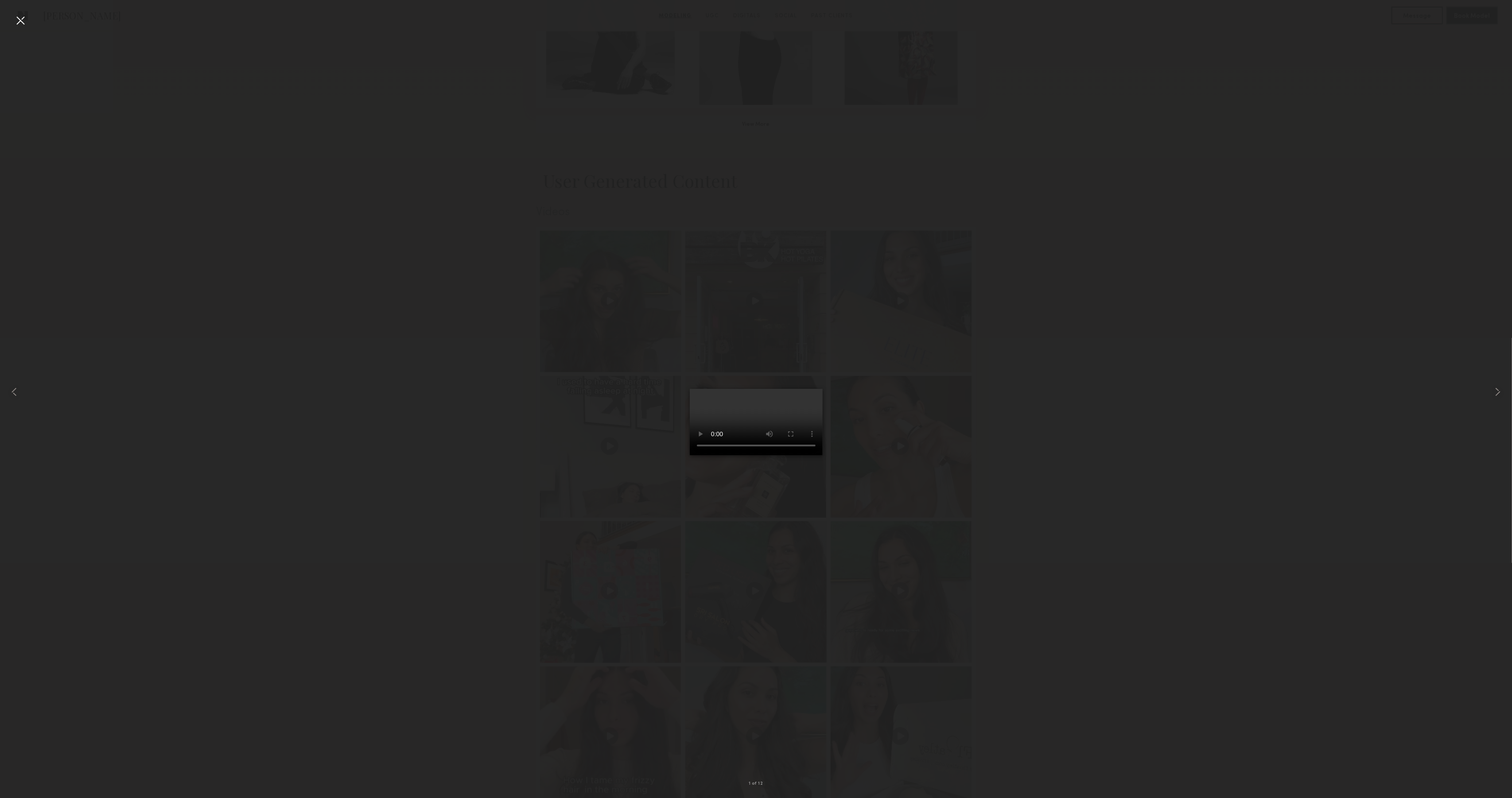
click at [23, 19] on div at bounding box center [20, 20] width 14 height 14
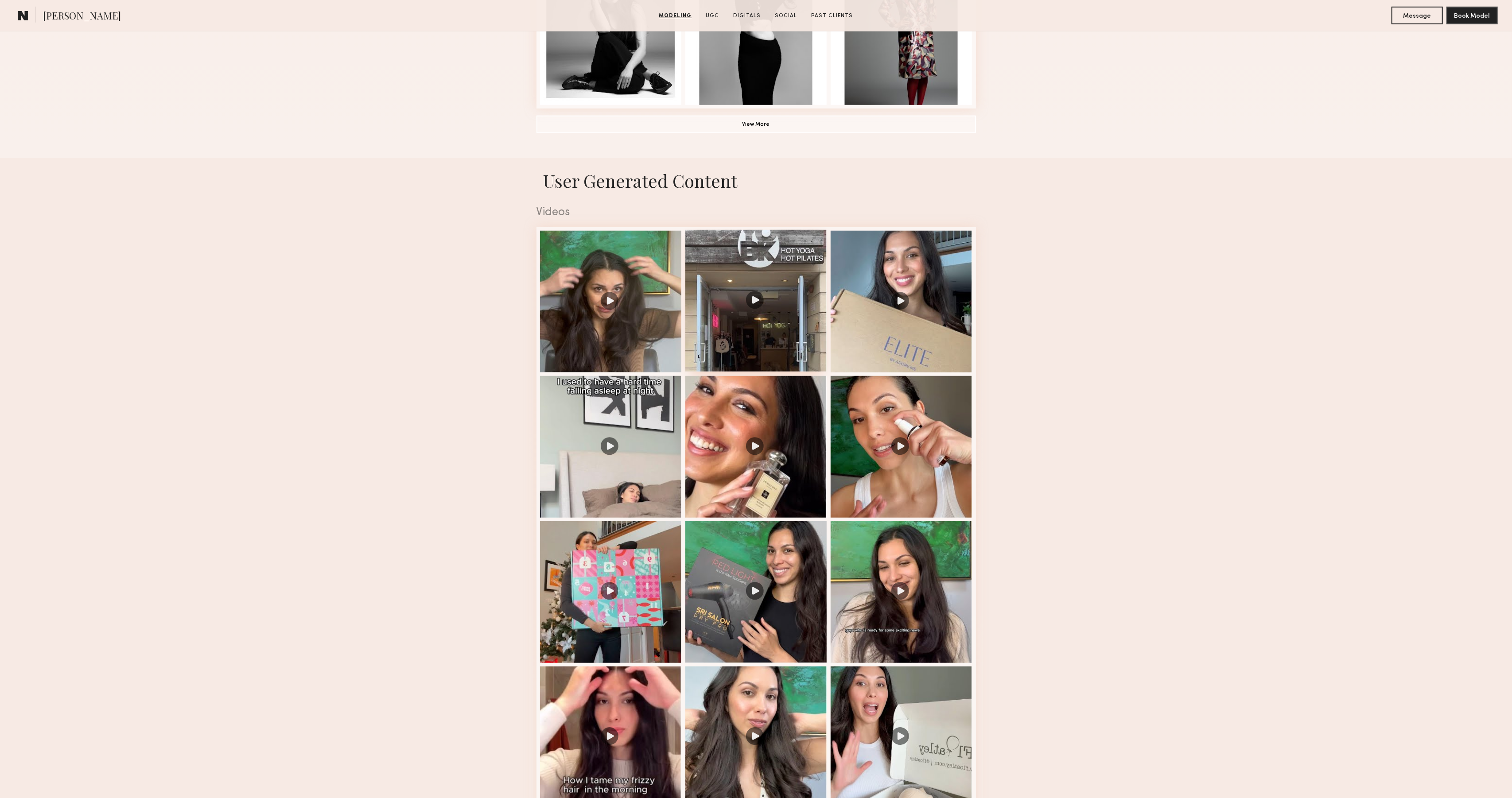
click at [722, 335] on div at bounding box center [756, 300] width 142 height 141
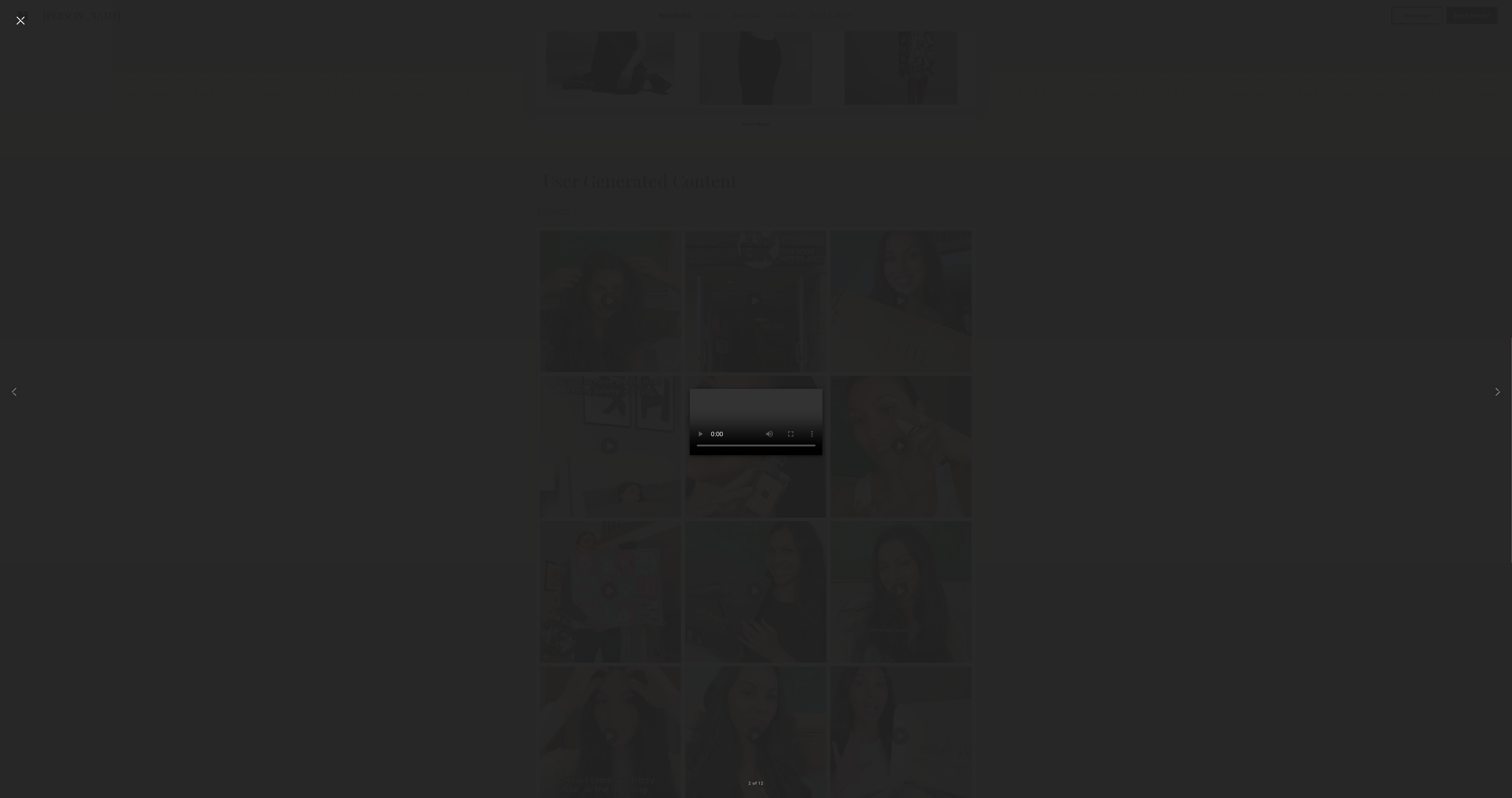
click at [19, 18] on div at bounding box center [20, 20] width 14 height 14
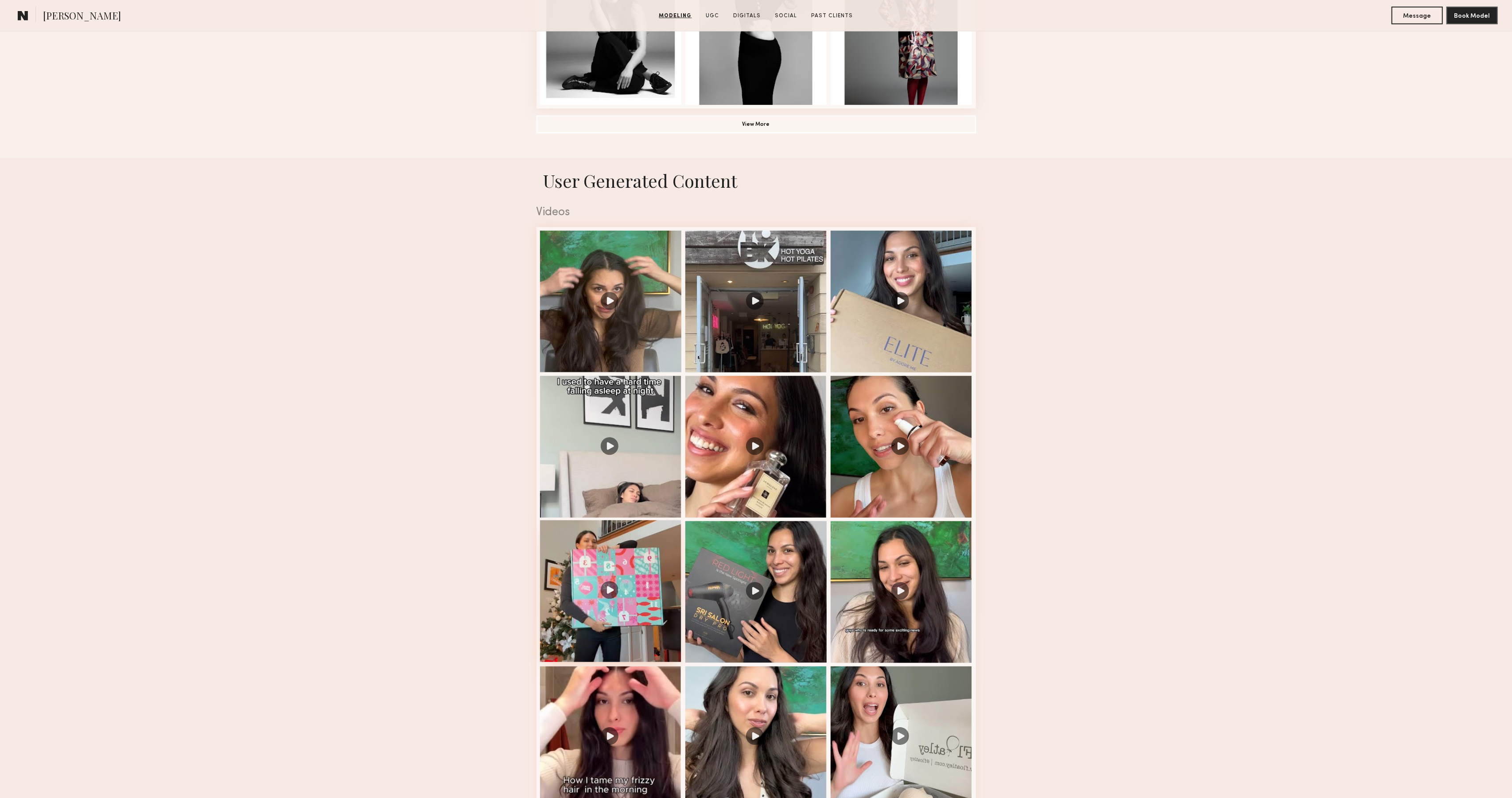
drag, startPoint x: 637, startPoint y: 561, endPoint x: 663, endPoint y: 539, distance: 34.1
click at [637, 561] on div at bounding box center [611, 591] width 142 height 141
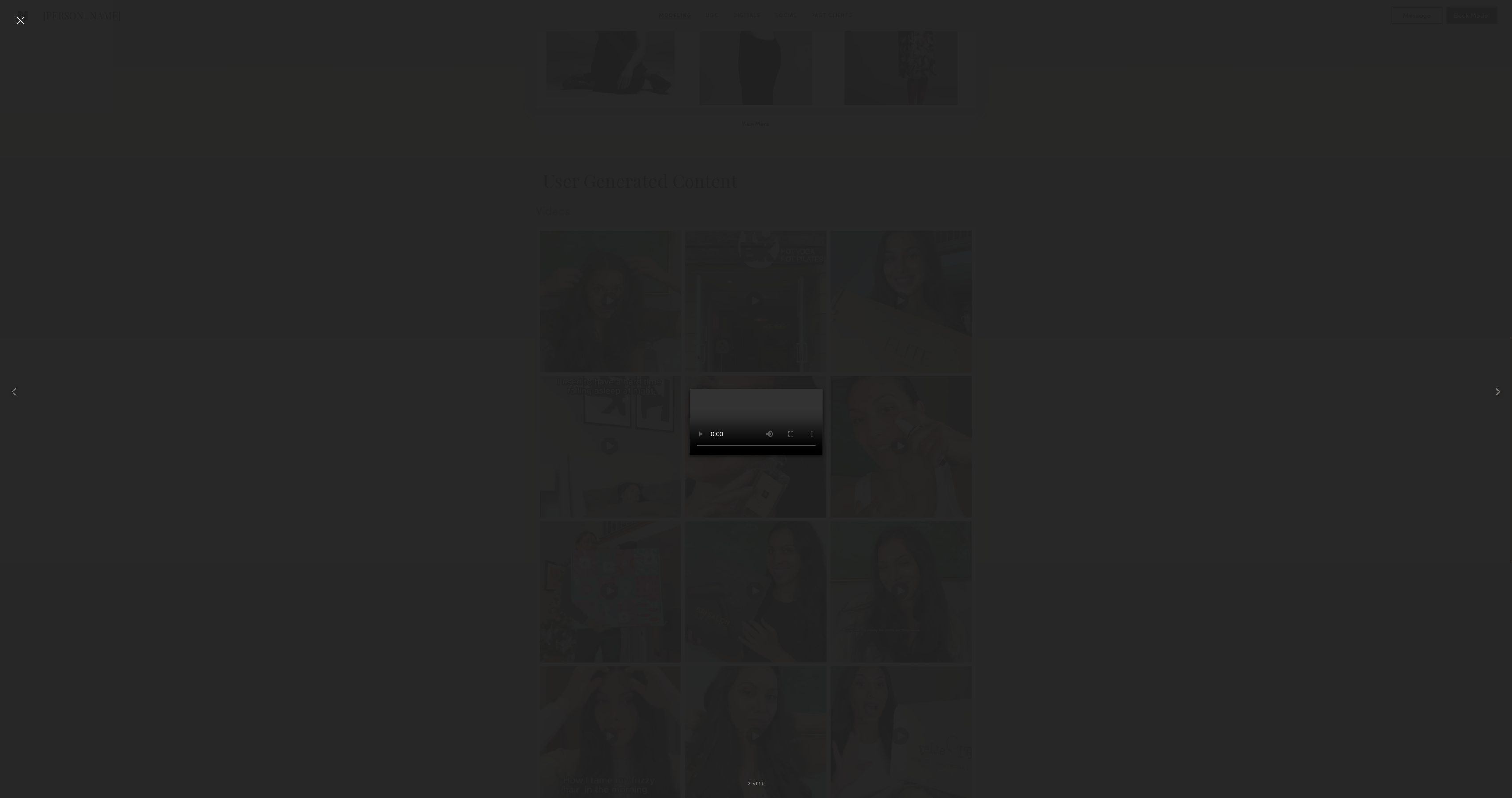
click at [19, 20] on div at bounding box center [20, 20] width 14 height 14
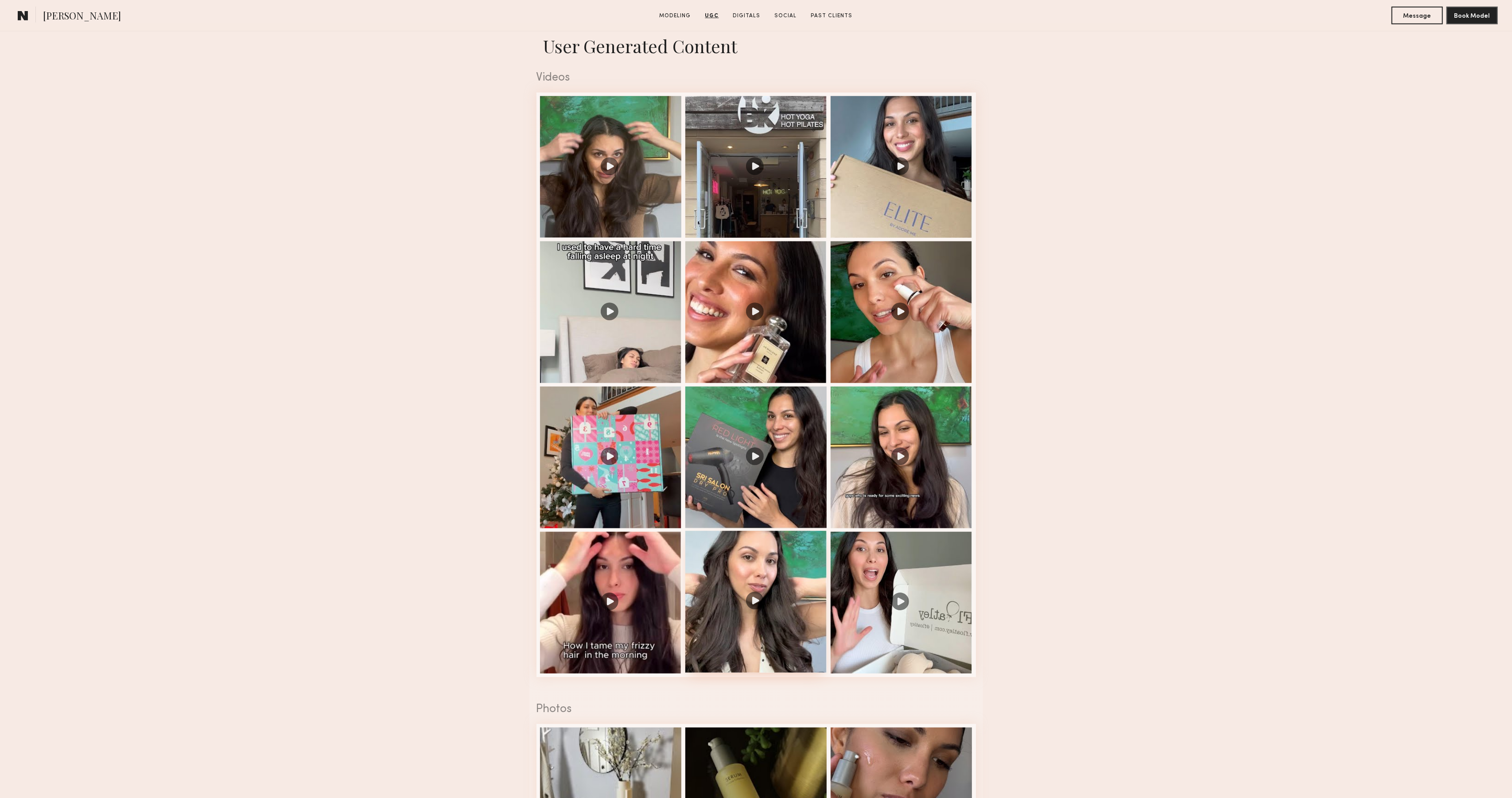
scroll to position [902, 0]
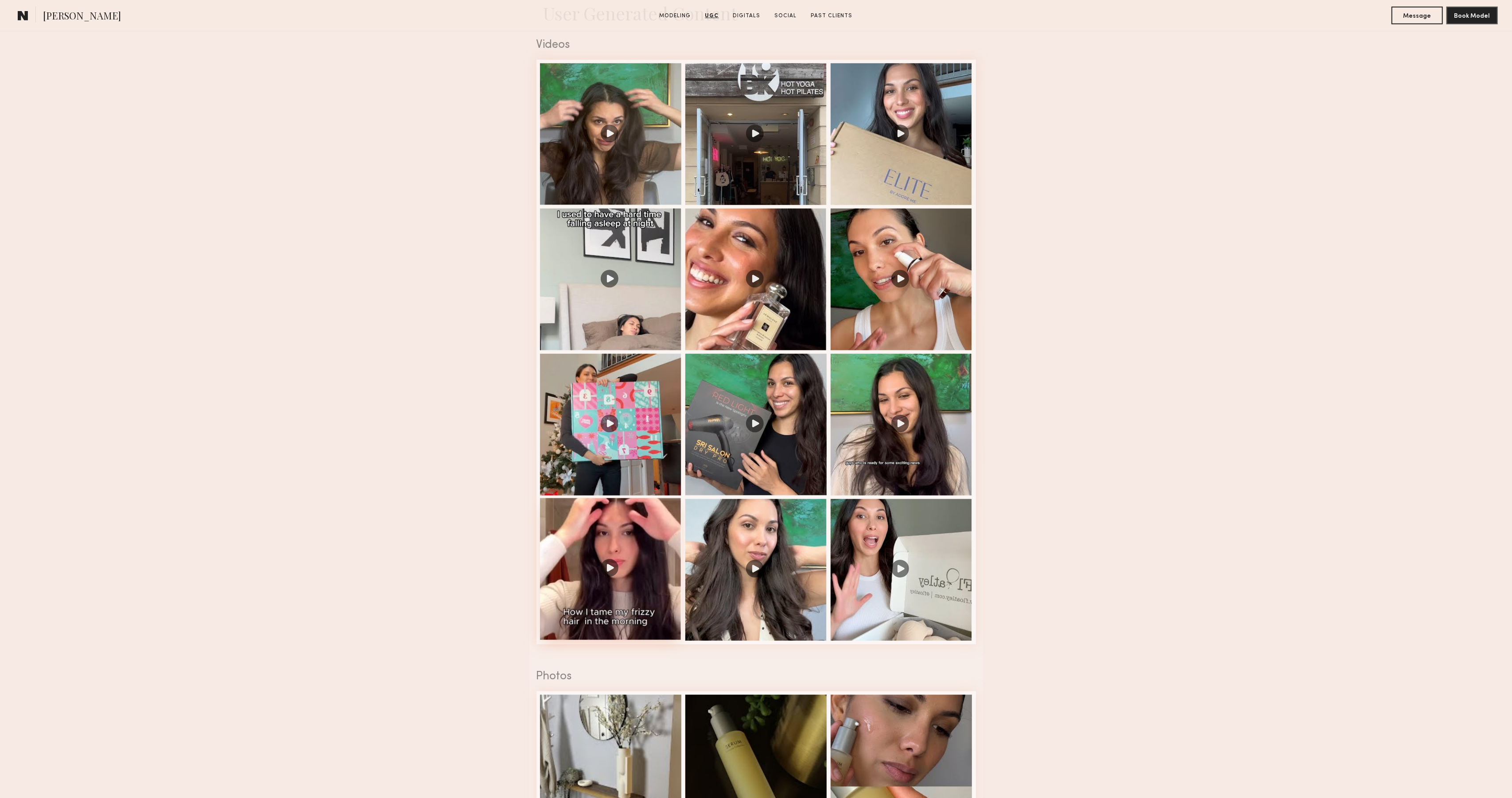
click at [625, 605] on div at bounding box center [611, 569] width 142 height 141
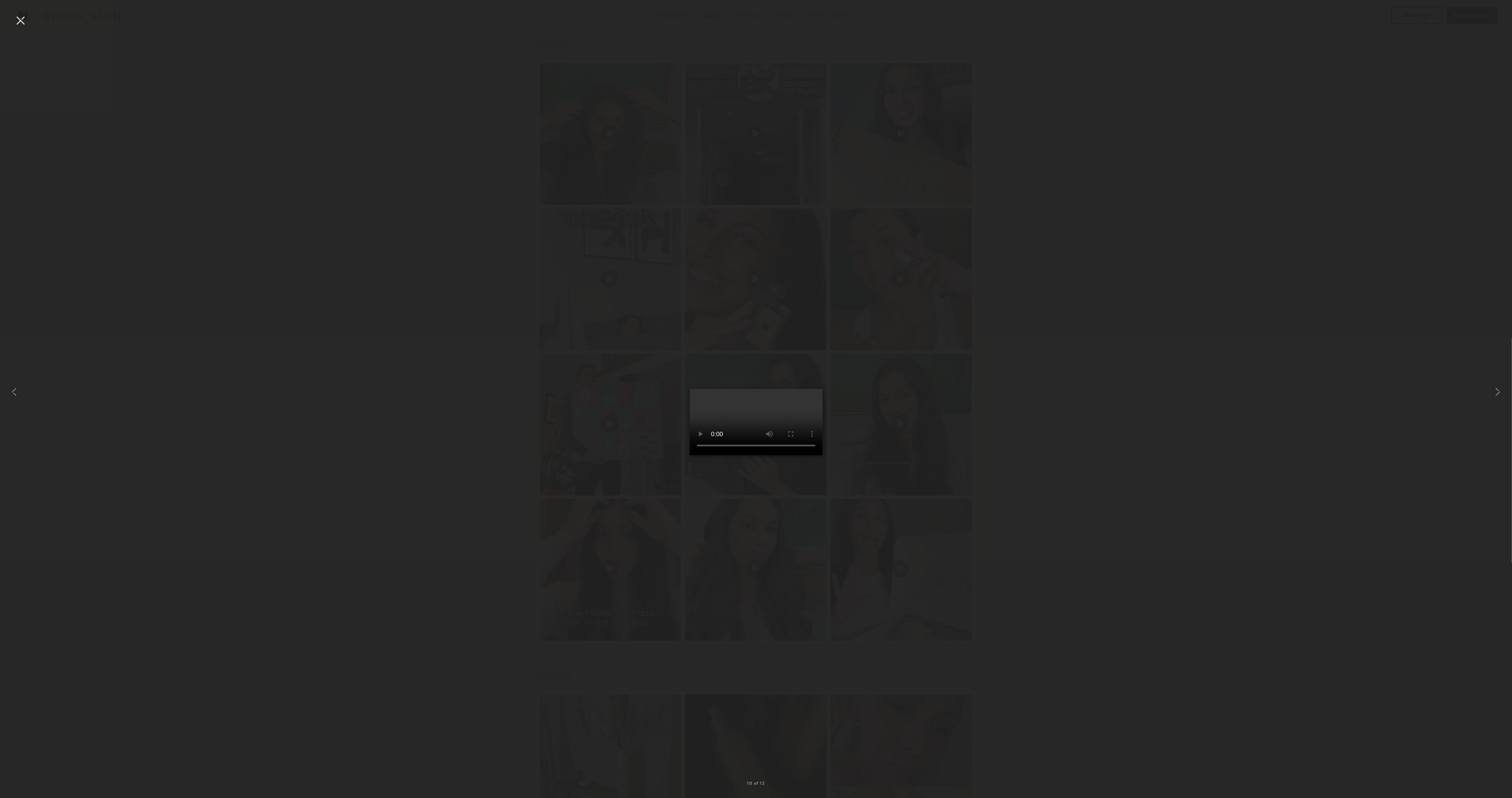
click at [20, 19] on div at bounding box center [20, 20] width 14 height 14
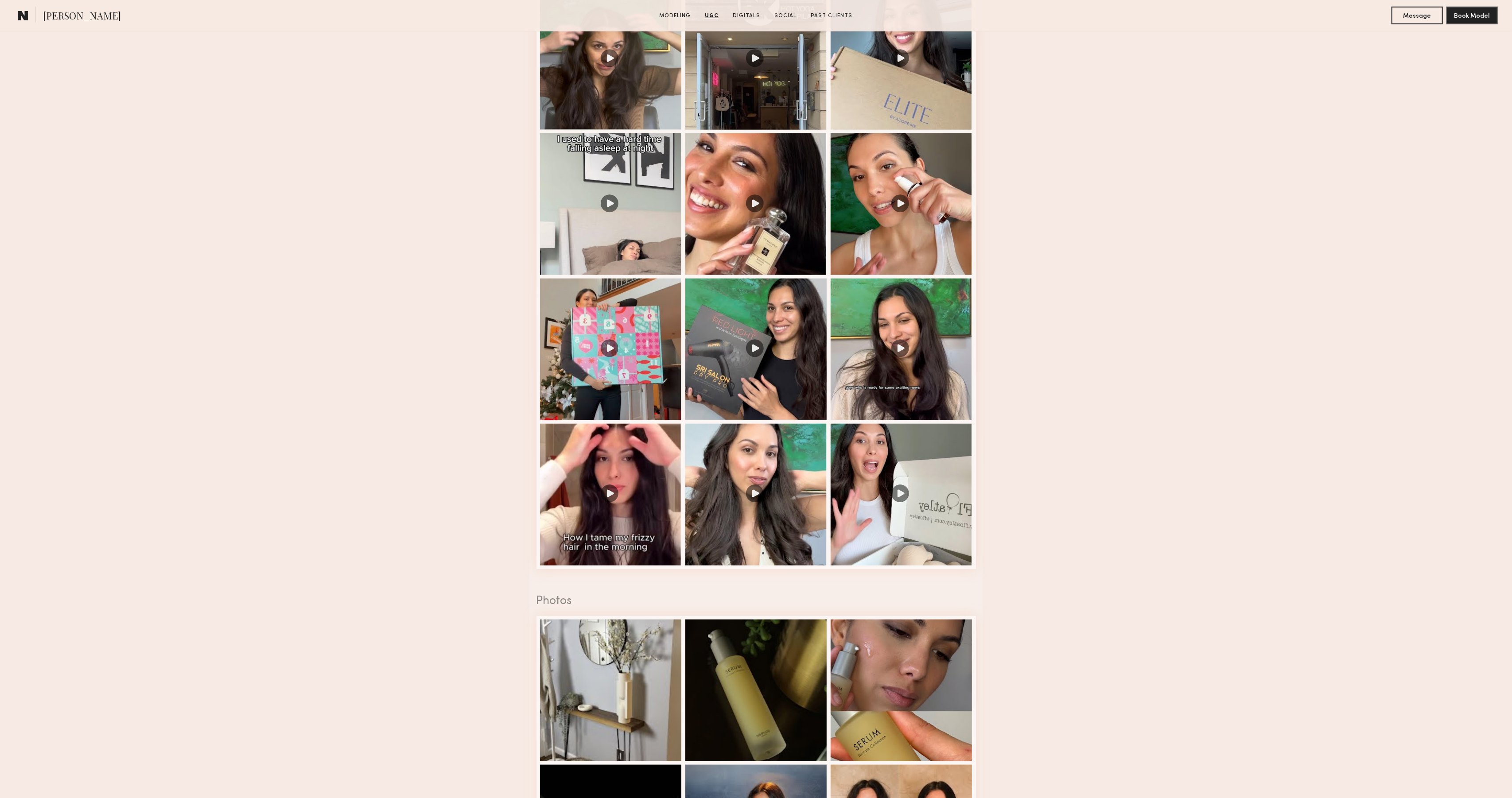
scroll to position [999, 0]
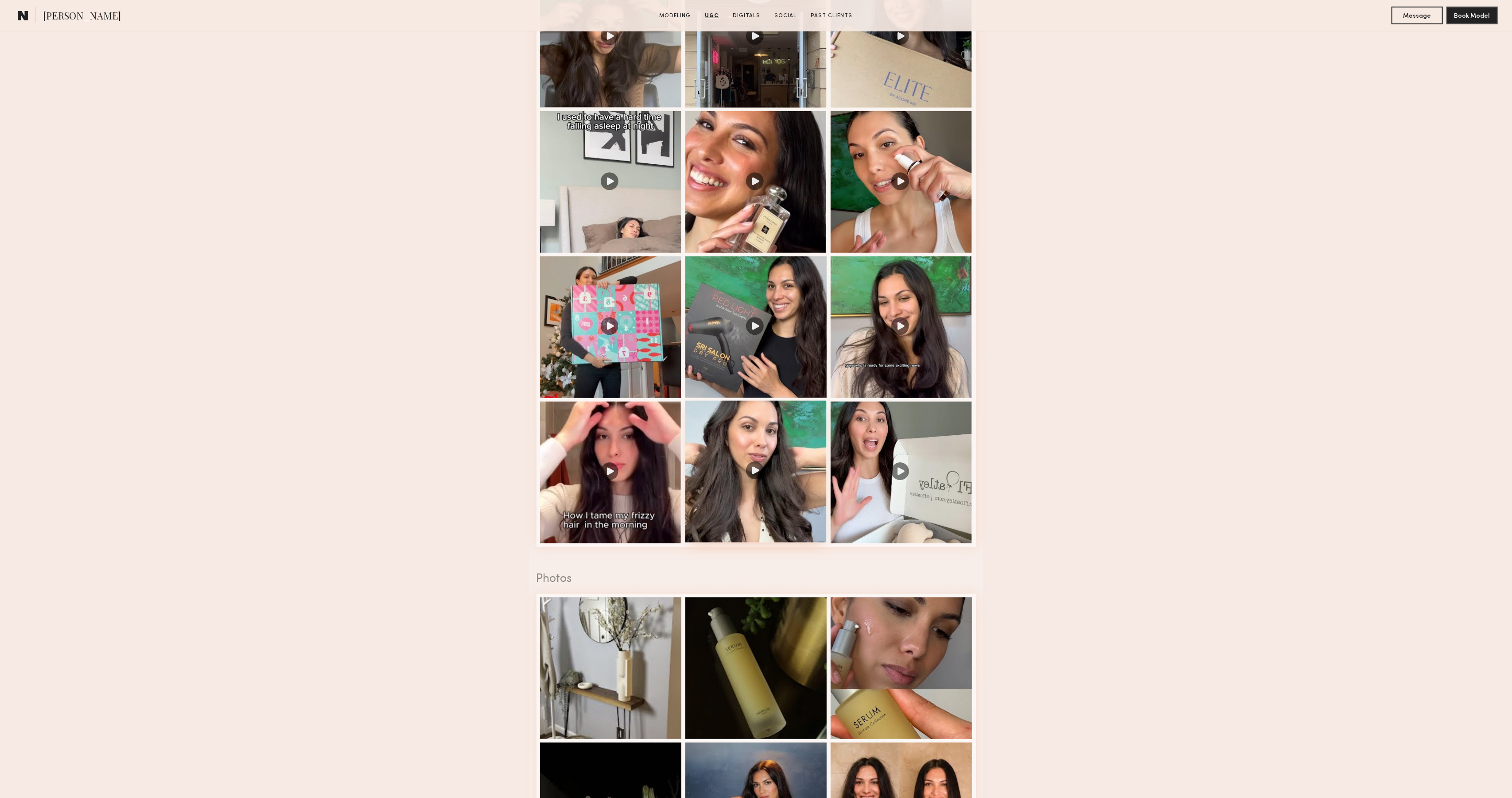
click at [773, 525] on div at bounding box center [756, 472] width 142 height 141
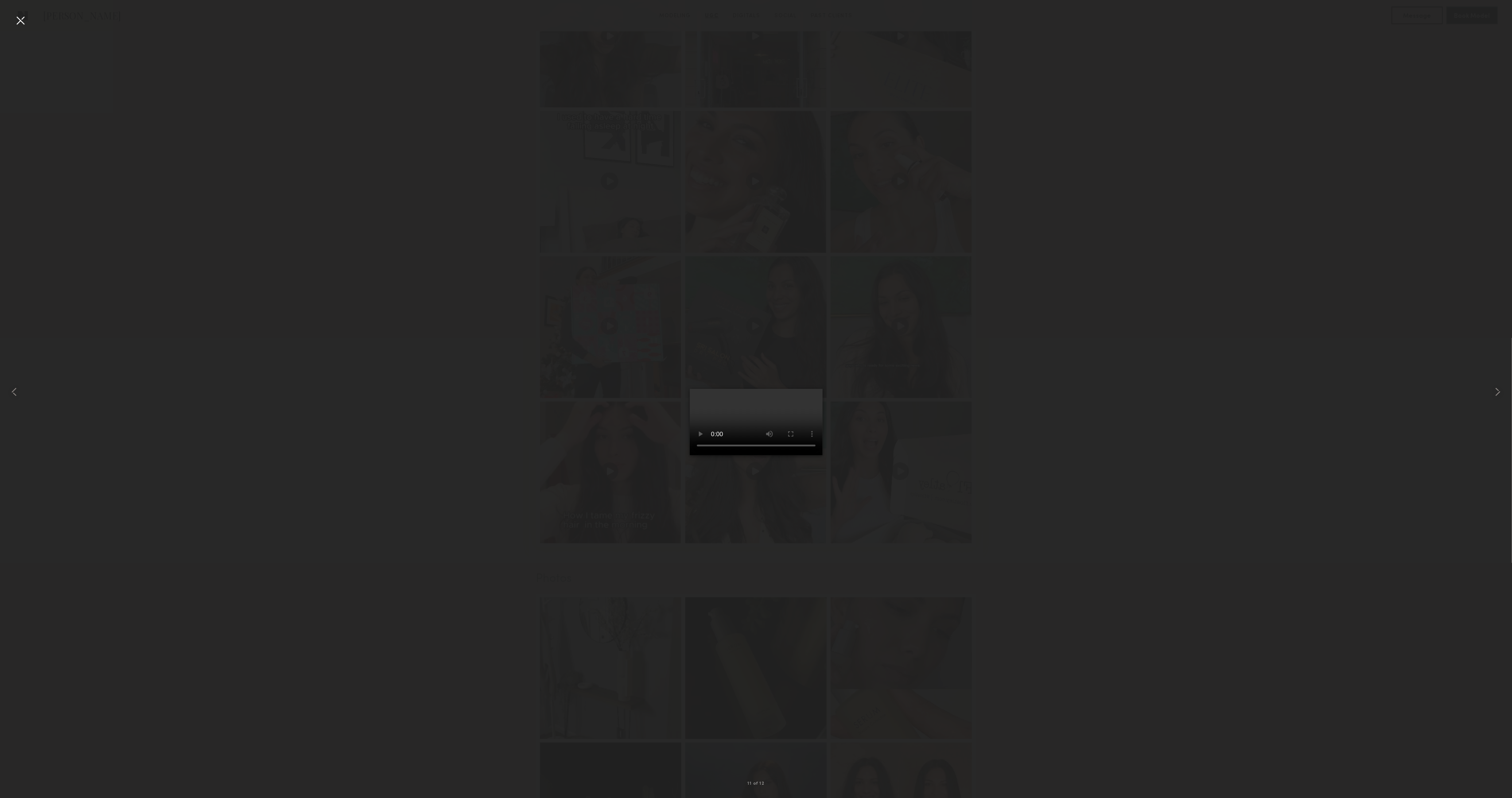
click at [20, 16] on div at bounding box center [20, 20] width 14 height 14
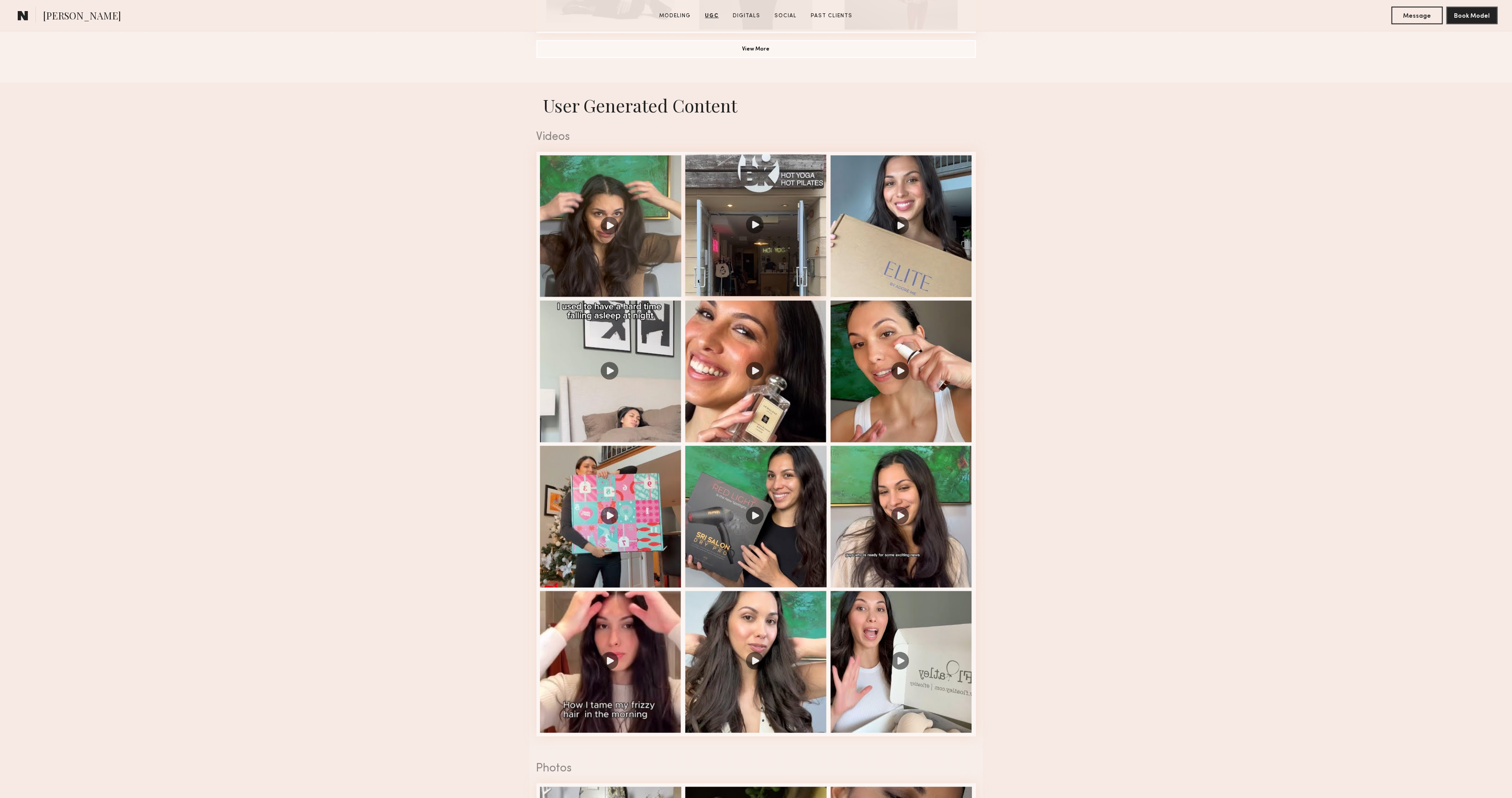
scroll to position [743, 0]
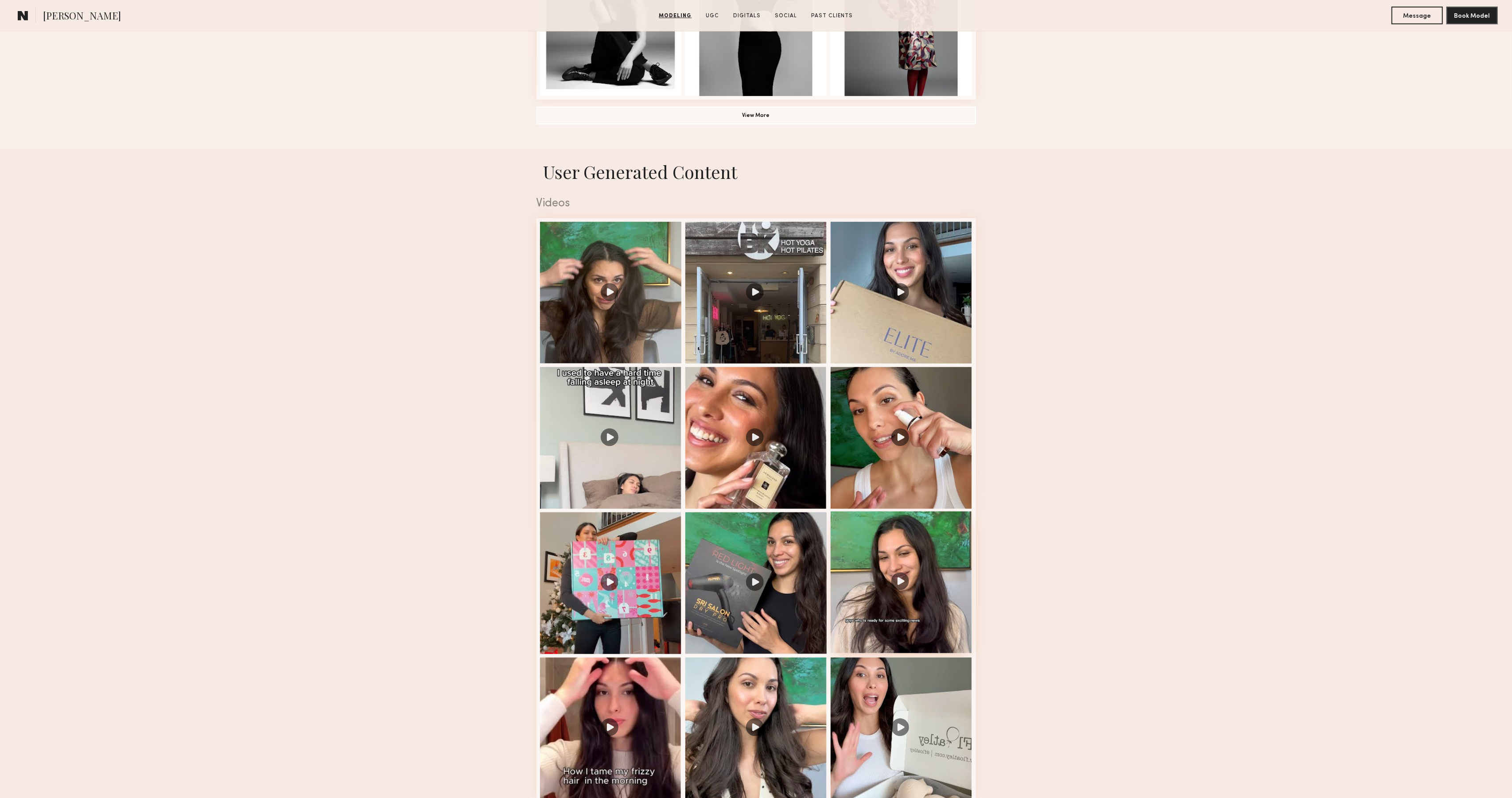
click at [899, 643] on div at bounding box center [901, 582] width 142 height 141
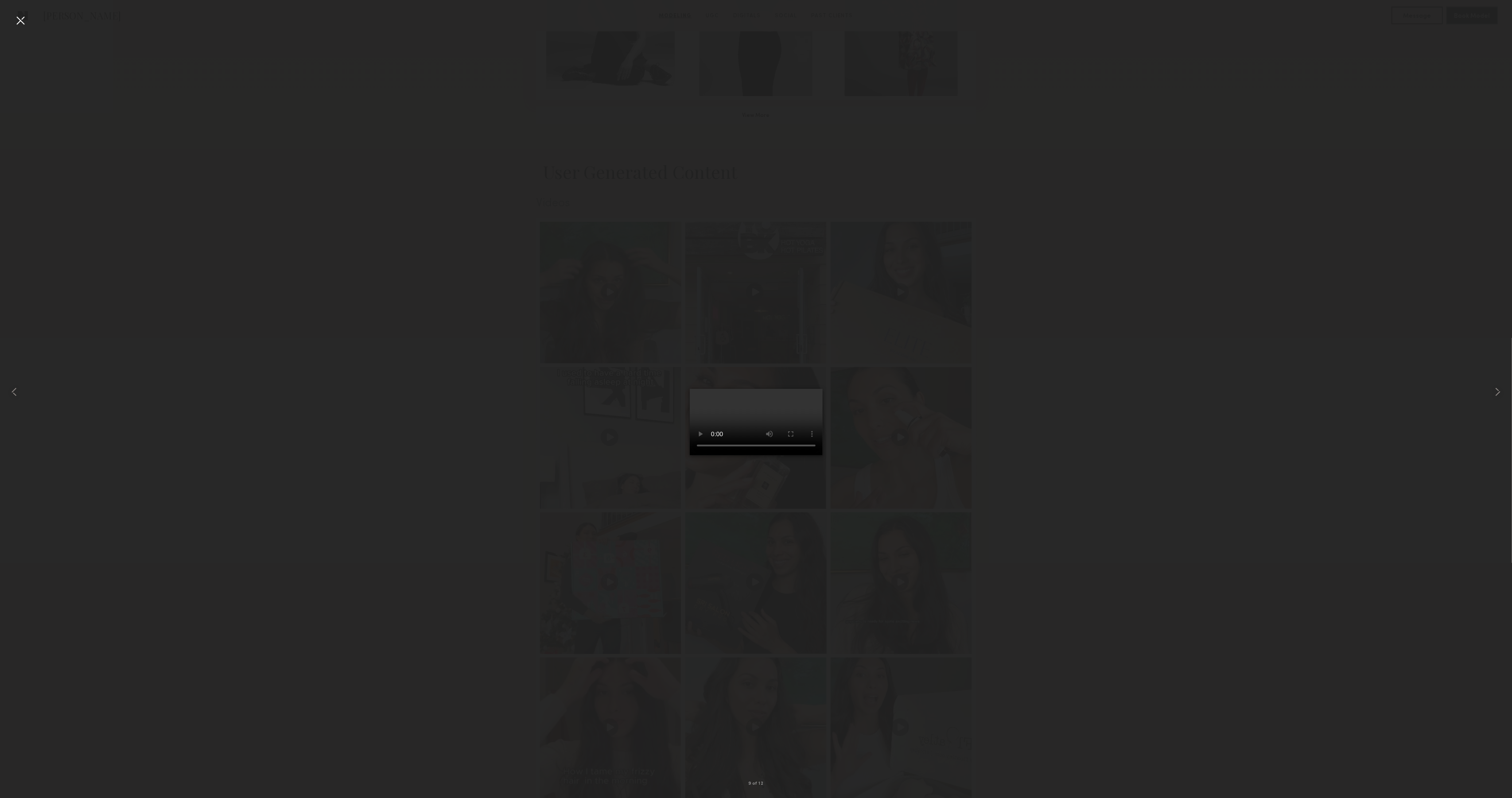
click at [19, 19] on div at bounding box center [20, 20] width 14 height 14
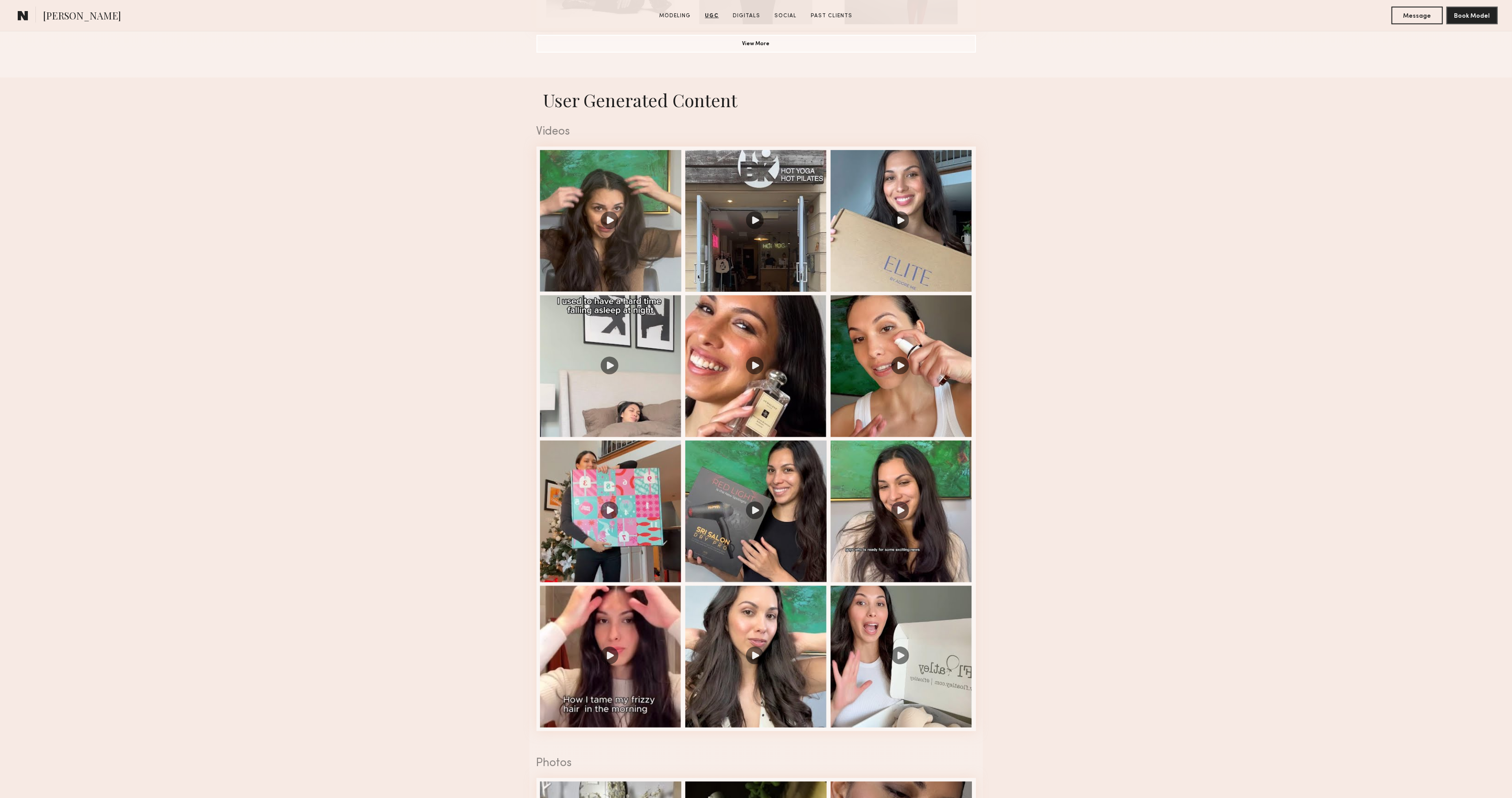
scroll to position [814, 0]
click at [651, 338] on div at bounding box center [611, 366] width 142 height 141
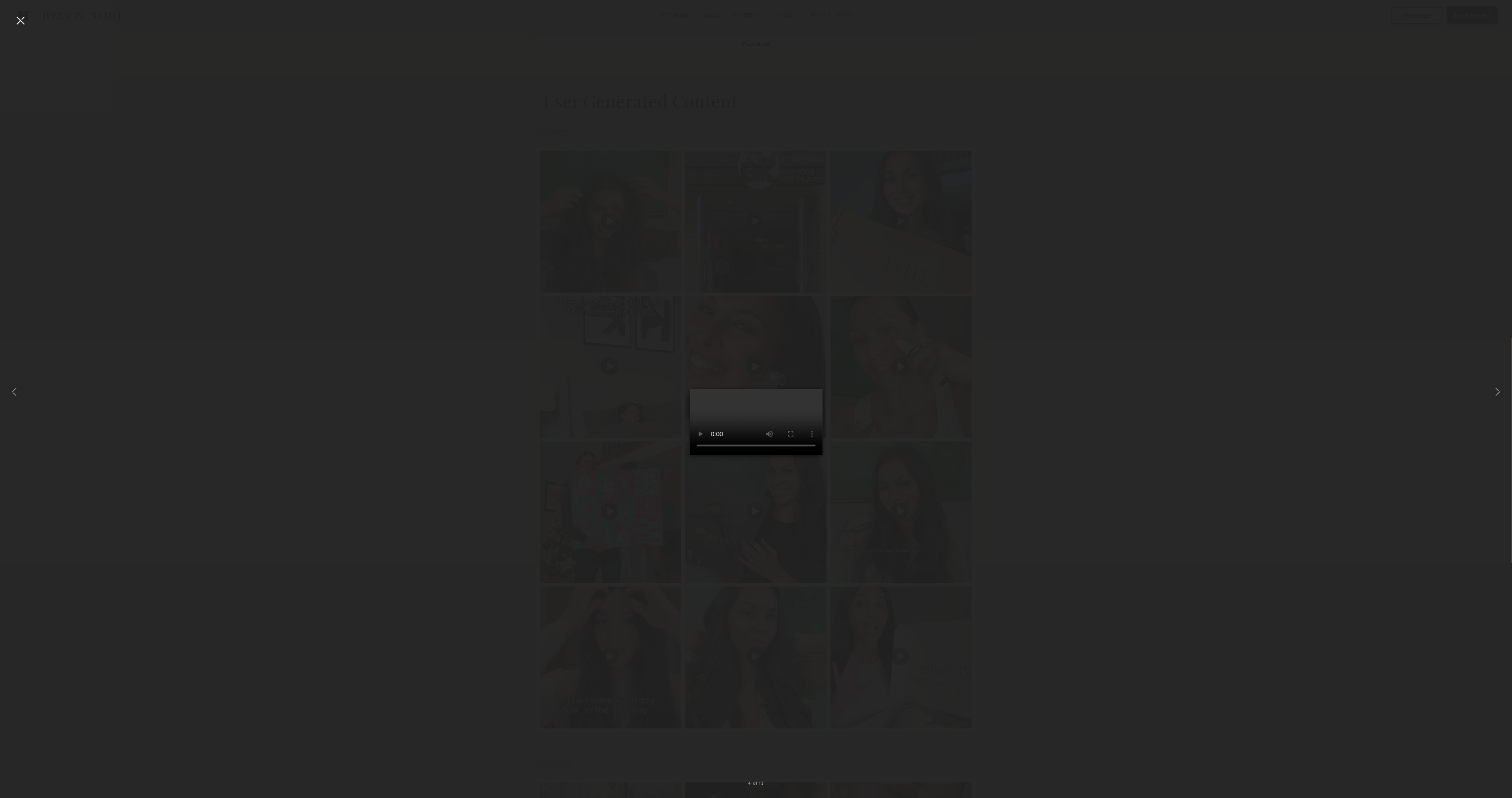
click at [19, 22] on div at bounding box center [20, 20] width 14 height 14
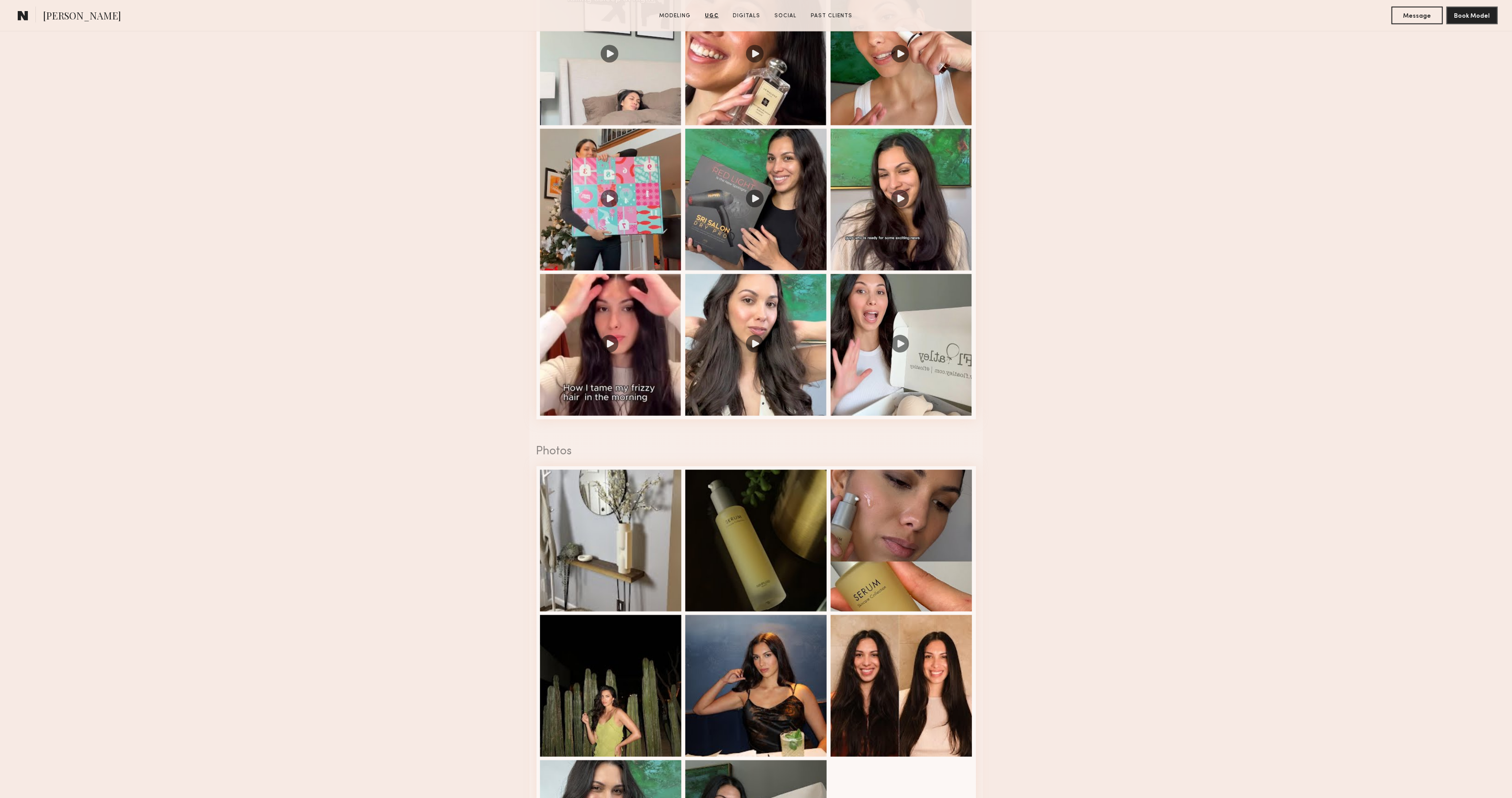
scroll to position [1273, 0]
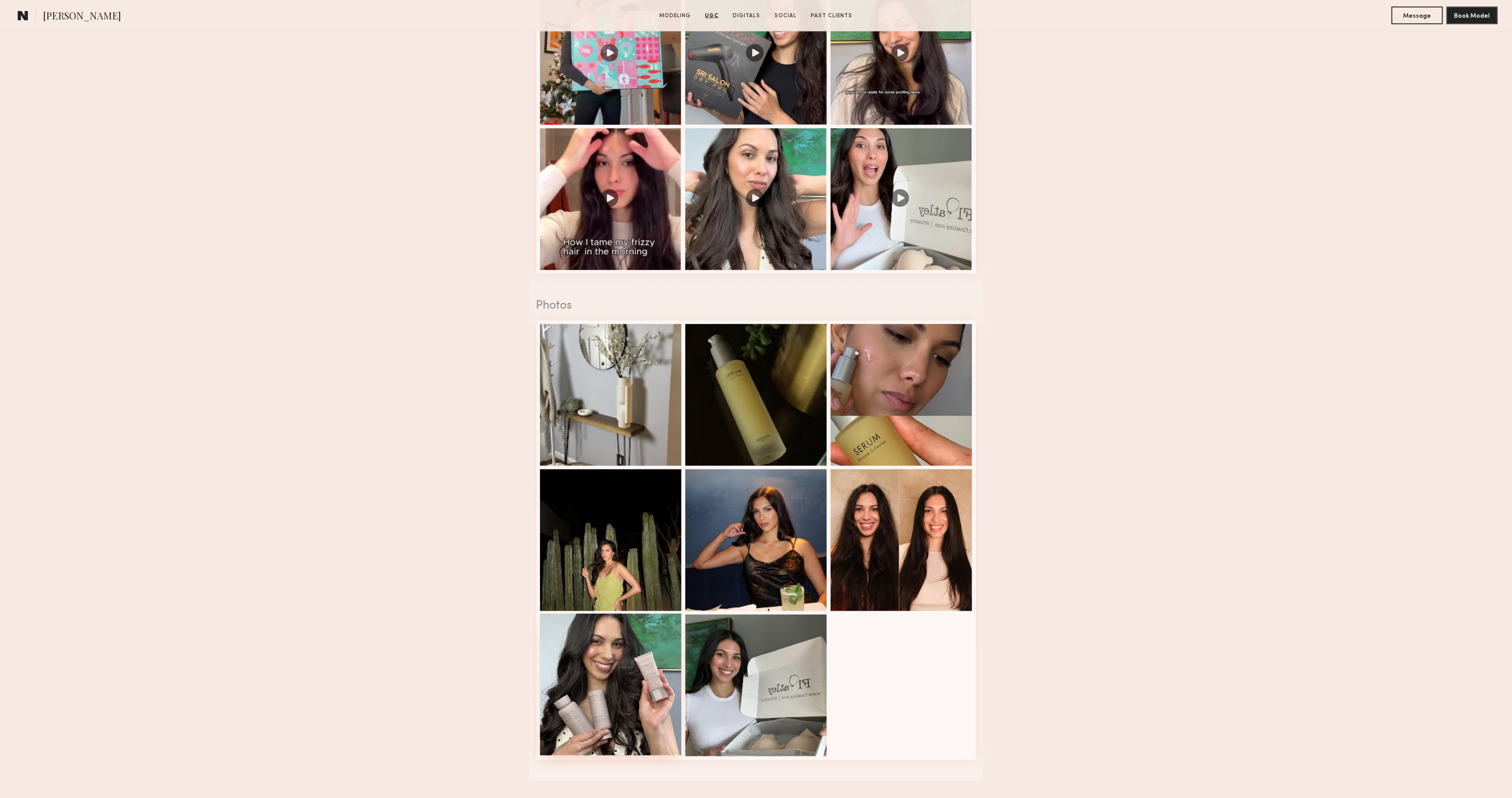
click at [614, 661] on div at bounding box center [611, 685] width 142 height 141
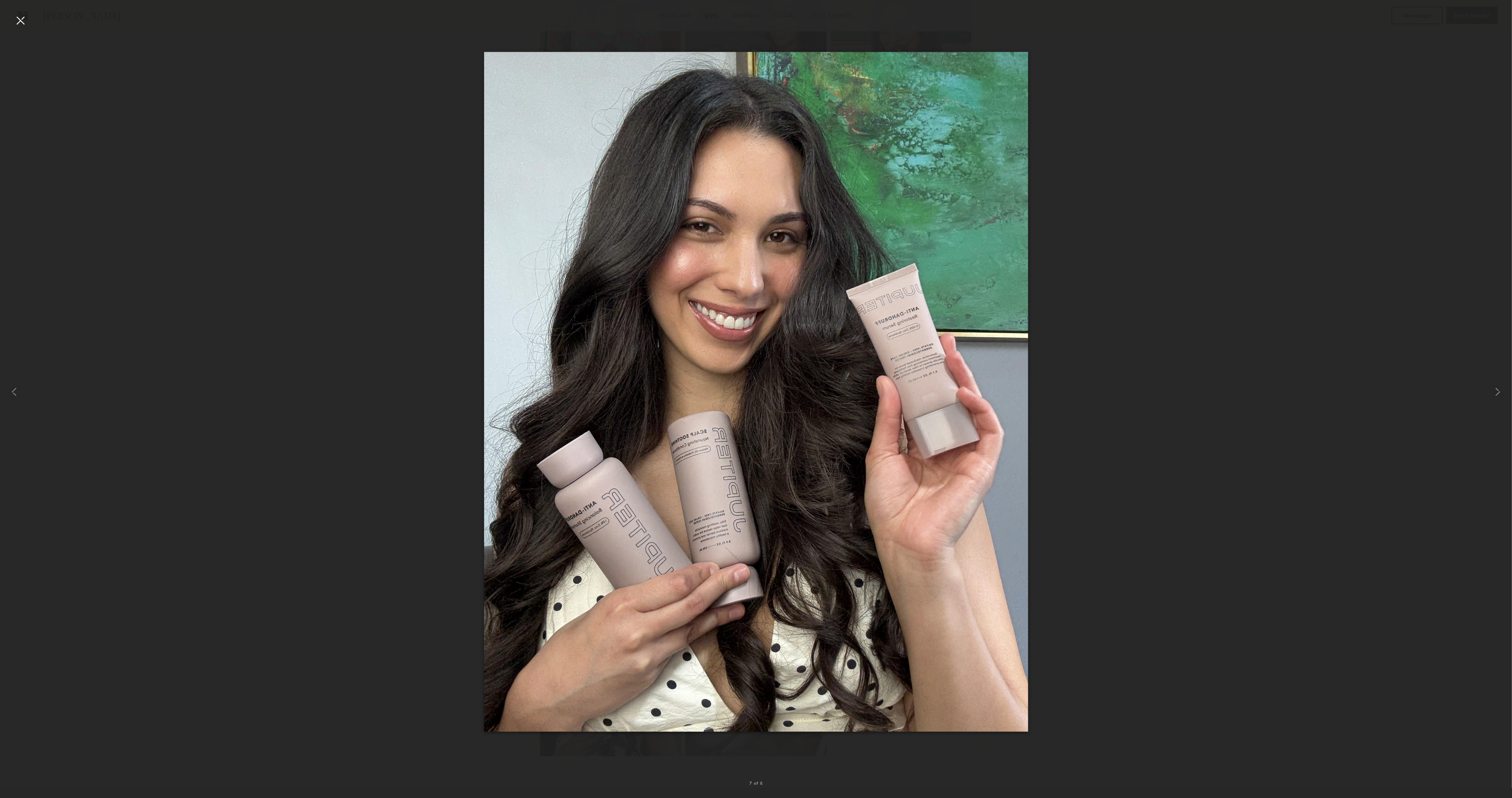
click at [1180, 63] on div at bounding box center [756, 392] width 1512 height 755
click at [14, 23] on div at bounding box center [20, 20] width 14 height 14
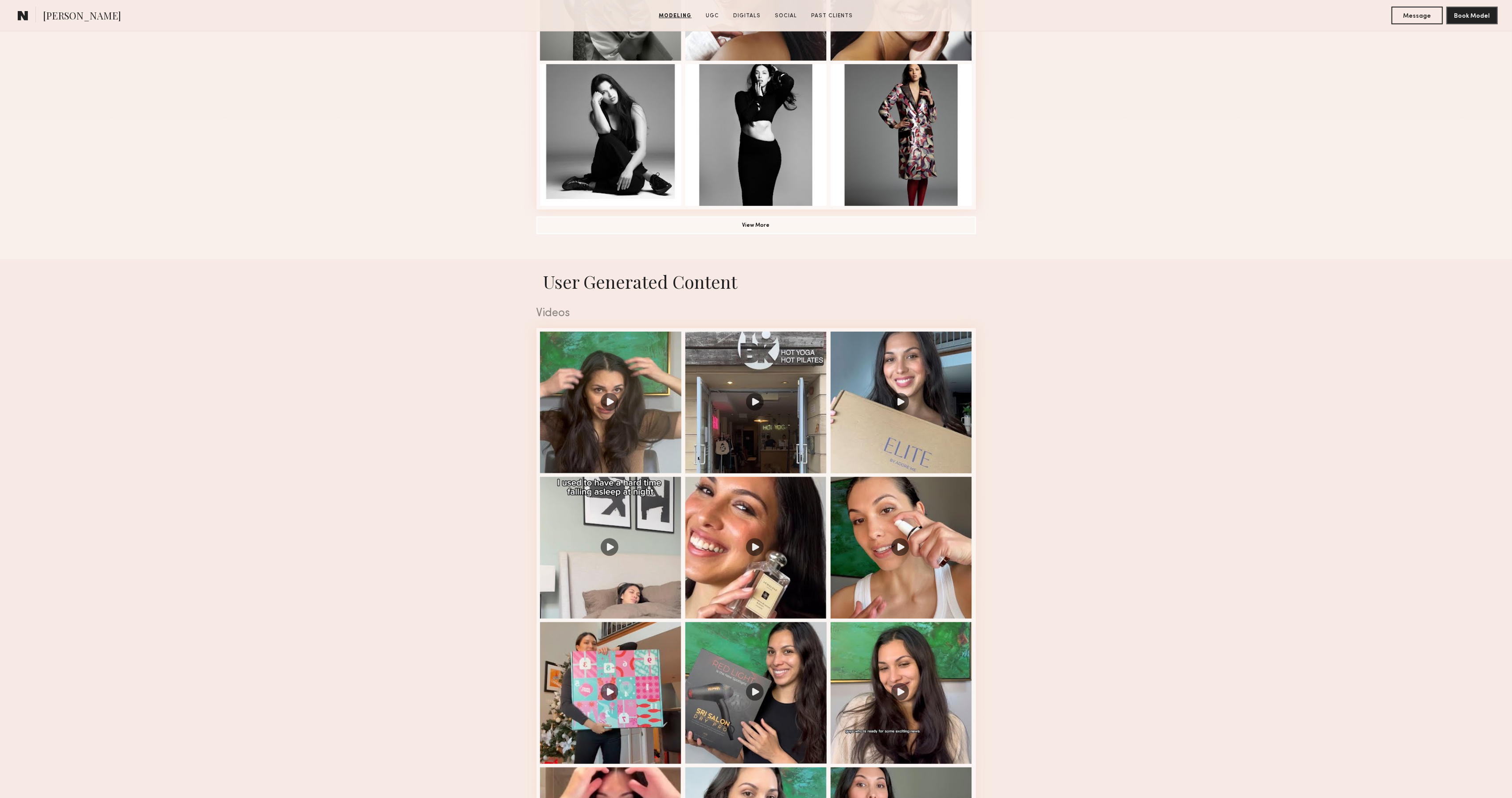
scroll to position [642, 0]
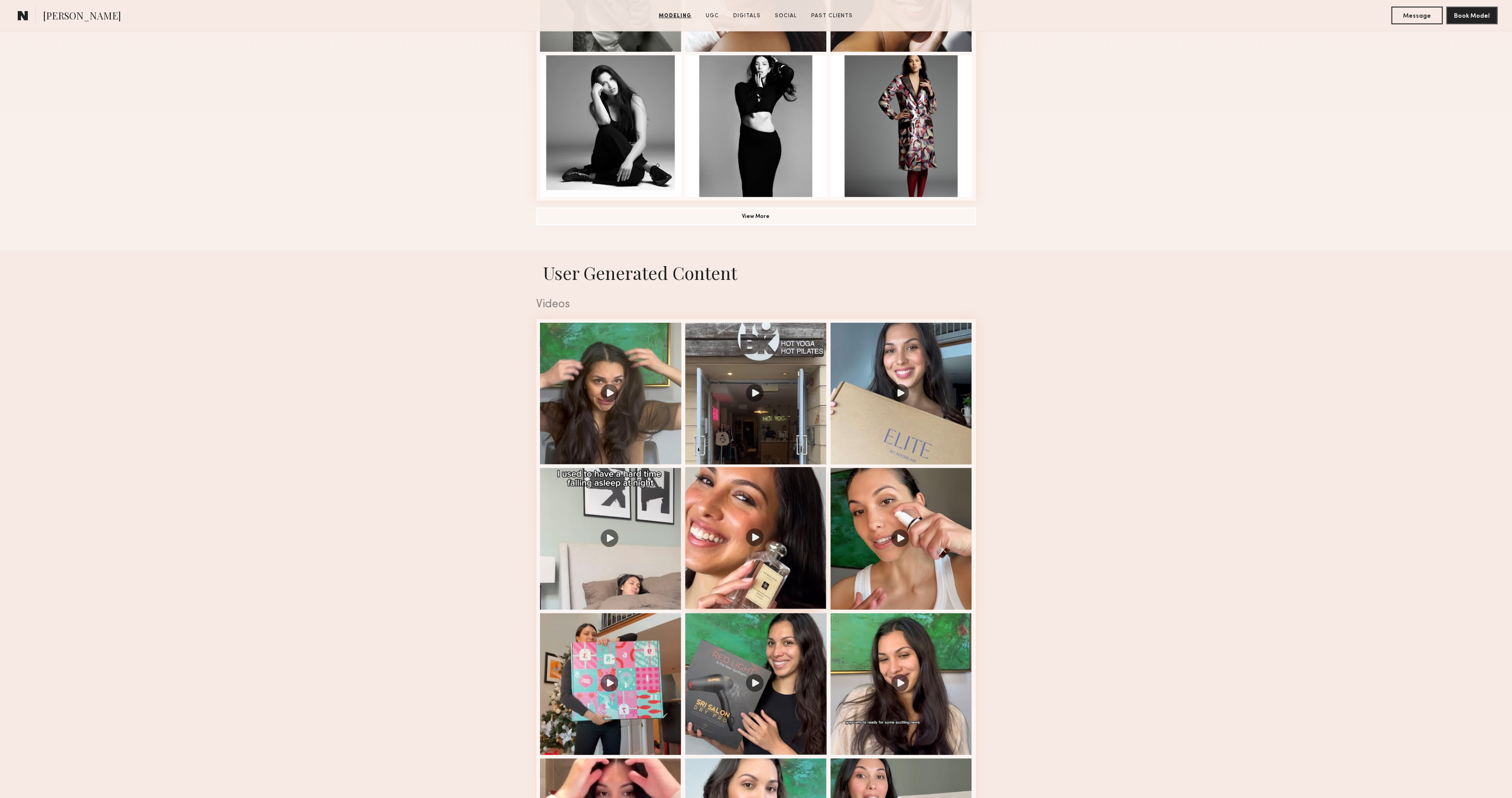
click at [794, 577] on div at bounding box center [756, 538] width 142 height 141
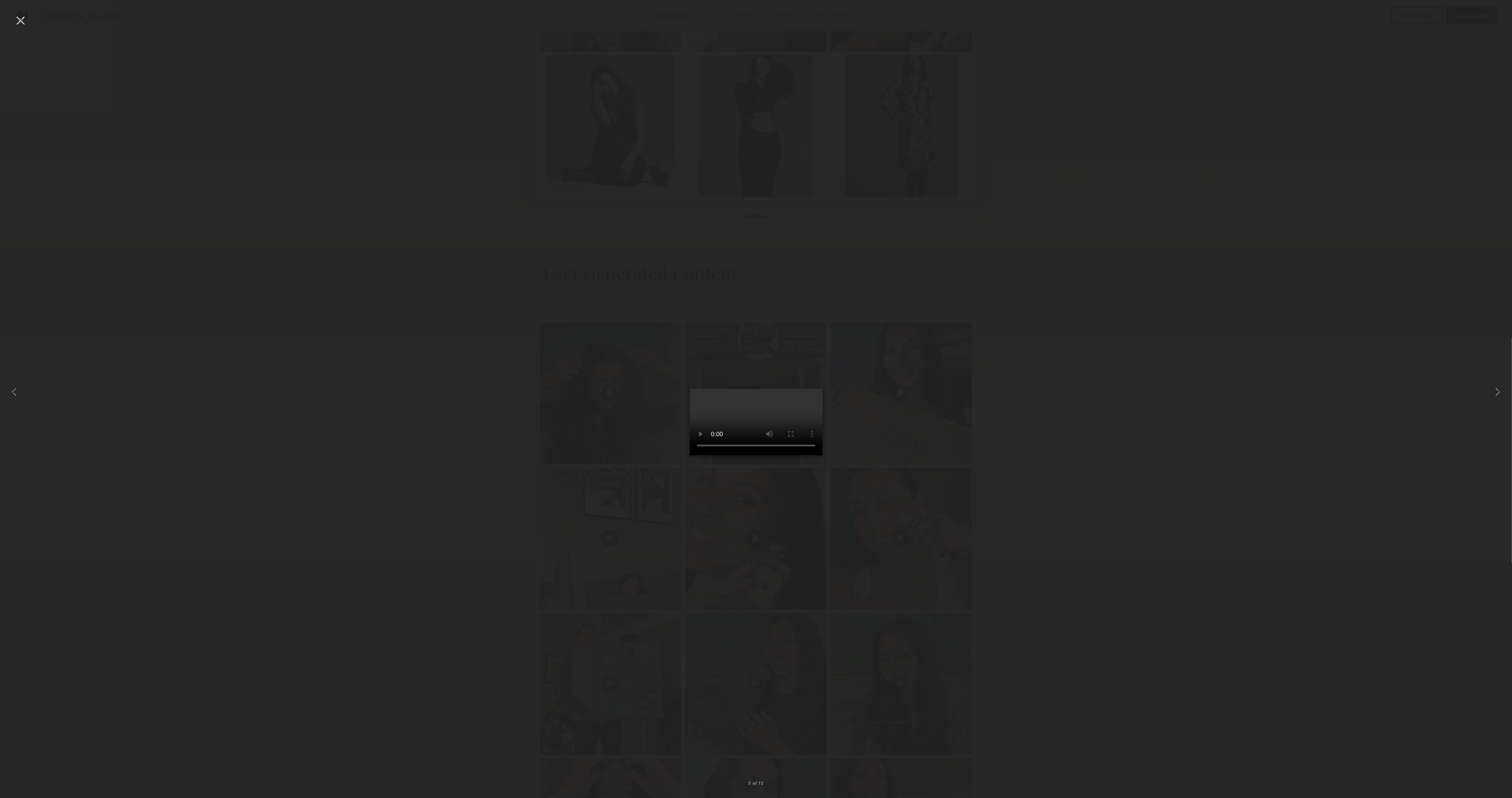
click at [16, 19] on div at bounding box center [20, 20] width 14 height 14
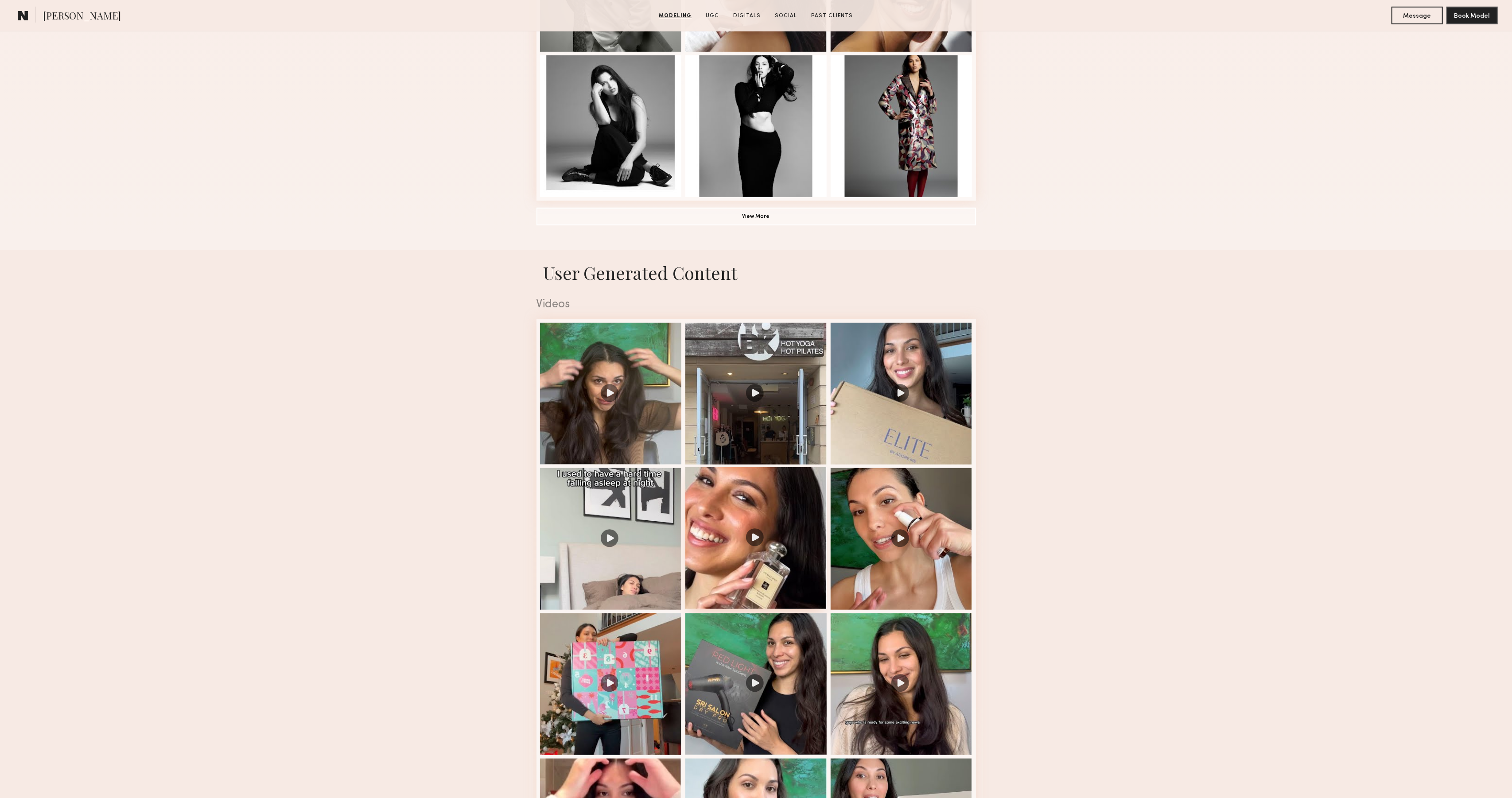
click at [786, 532] on div at bounding box center [756, 538] width 142 height 141
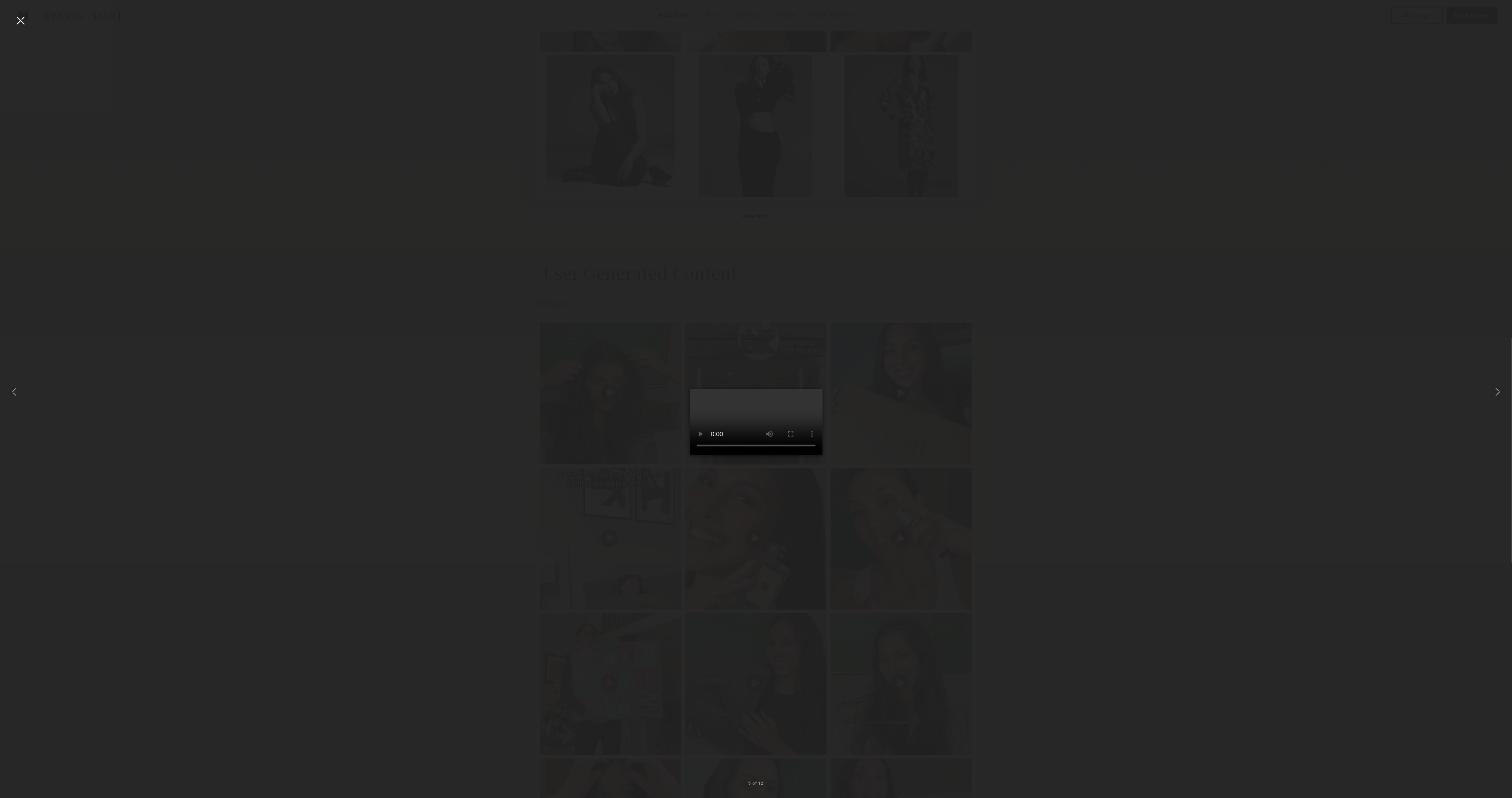
click at [23, 19] on div at bounding box center [20, 20] width 14 height 14
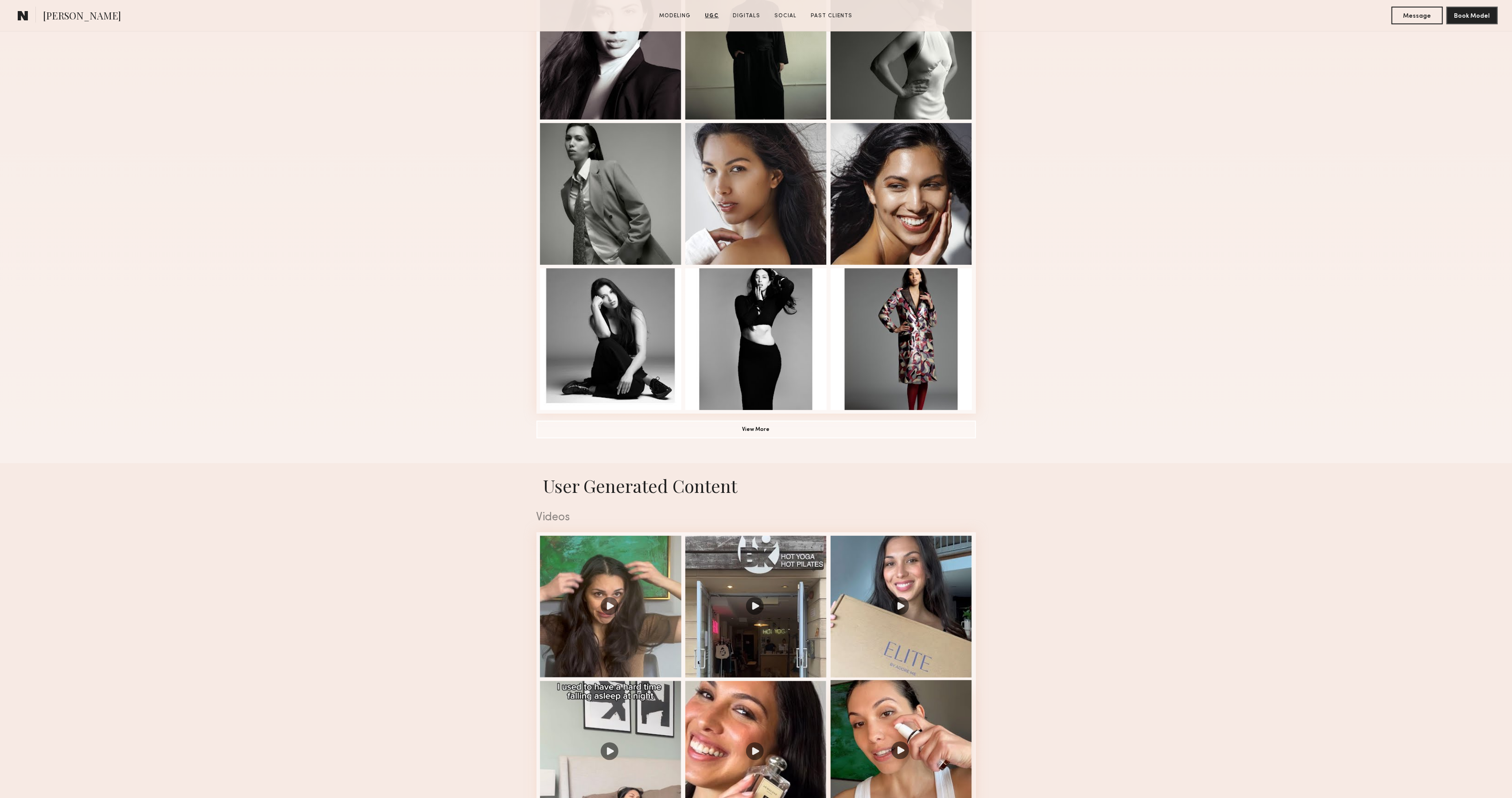
scroll to position [0, 0]
